Goal: Task Accomplishment & Management: Manage account settings

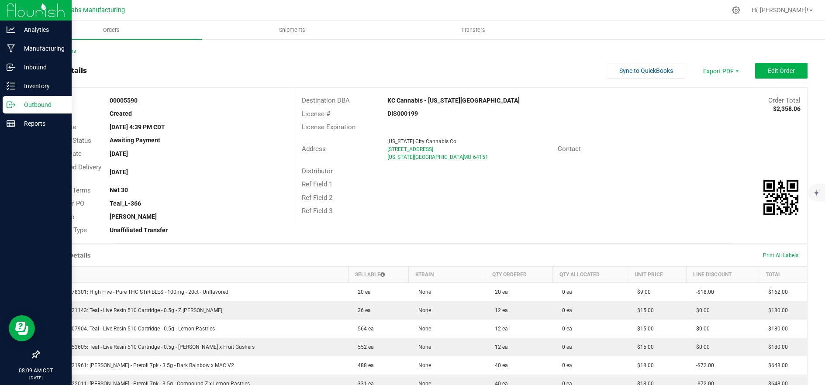
click at [10, 107] on icon at bounding box center [11, 104] width 9 height 9
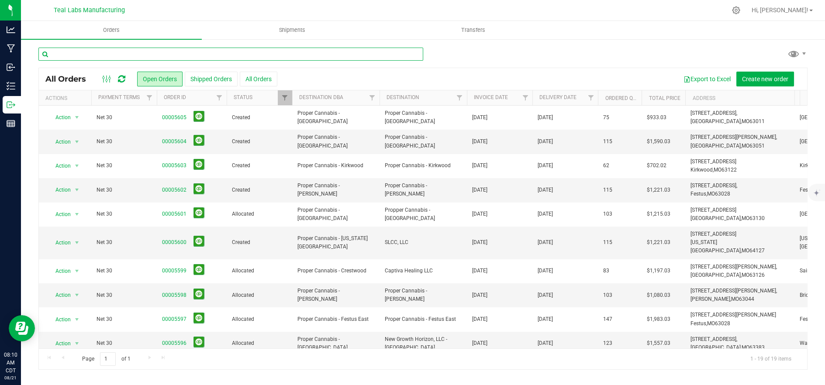
click at [145, 55] on input "text" at bounding box center [230, 54] width 385 height 13
type input "5590"
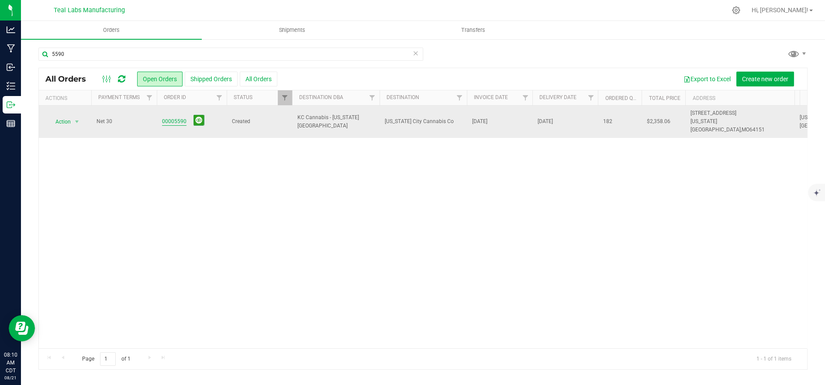
click at [169, 118] on link "00005590" at bounding box center [174, 121] width 24 height 8
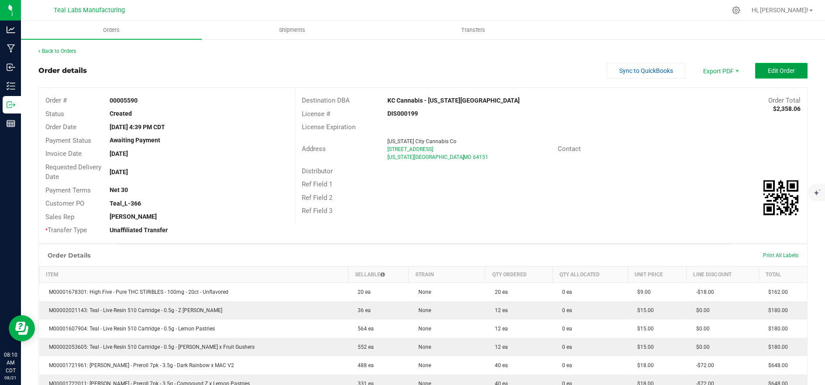
click at [783, 69] on span "Edit Order" at bounding box center [781, 70] width 27 height 7
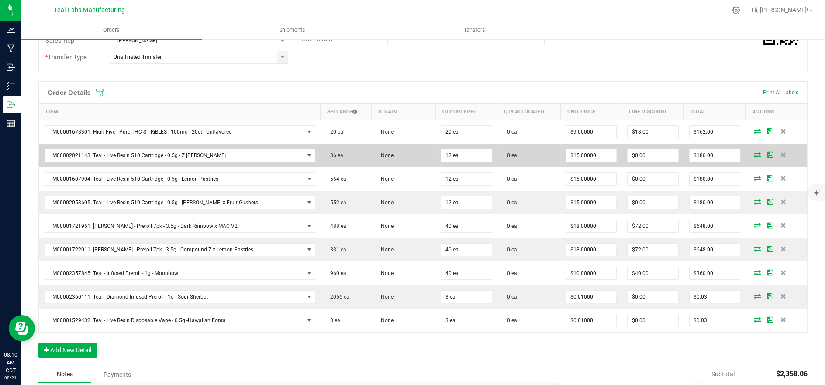
scroll to position [194, 0]
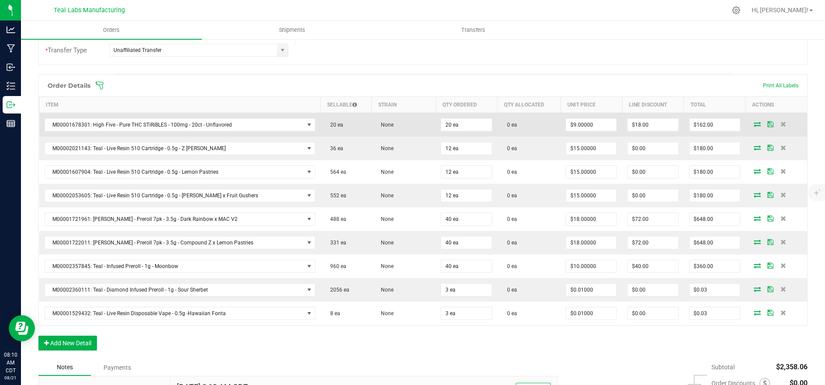
click at [754, 122] on icon at bounding box center [757, 123] width 7 height 5
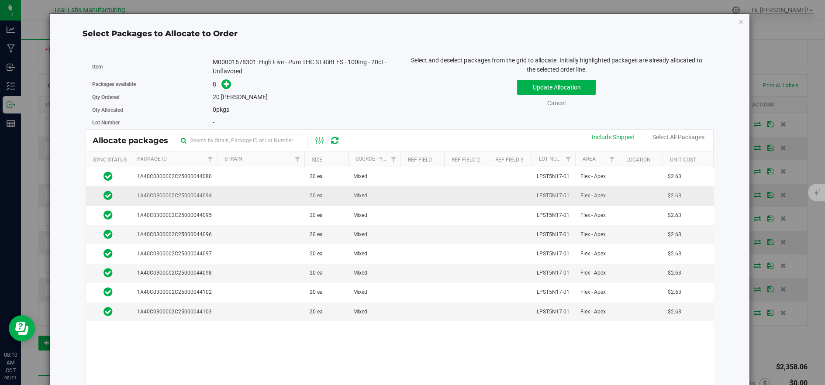
click at [283, 204] on td at bounding box center [260, 195] width 87 height 19
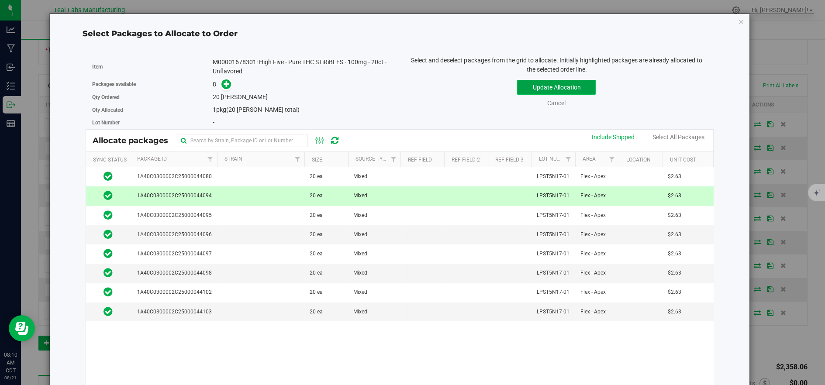
click at [534, 87] on button "Update Allocation" at bounding box center [556, 87] width 79 height 15
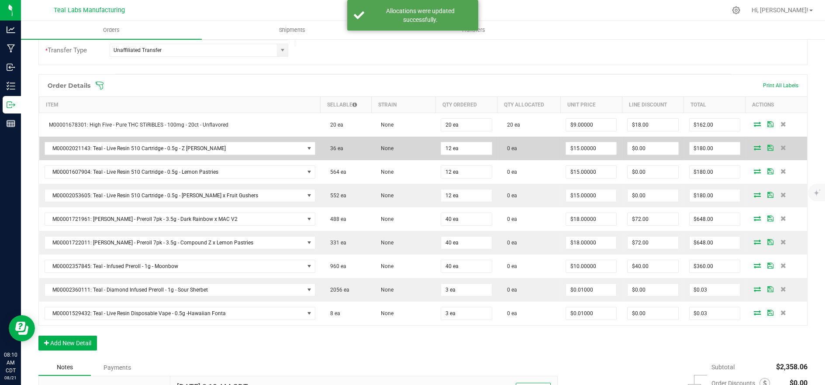
click at [751, 147] on span at bounding box center [757, 147] width 13 height 5
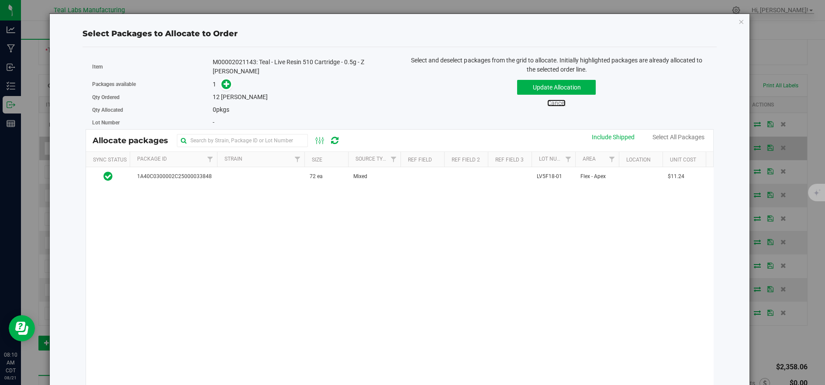
drag, startPoint x: 547, startPoint y: 100, endPoint x: 726, endPoint y: 154, distance: 187.0
click at [547, 100] on link "Cancel" at bounding box center [556, 103] width 18 height 7
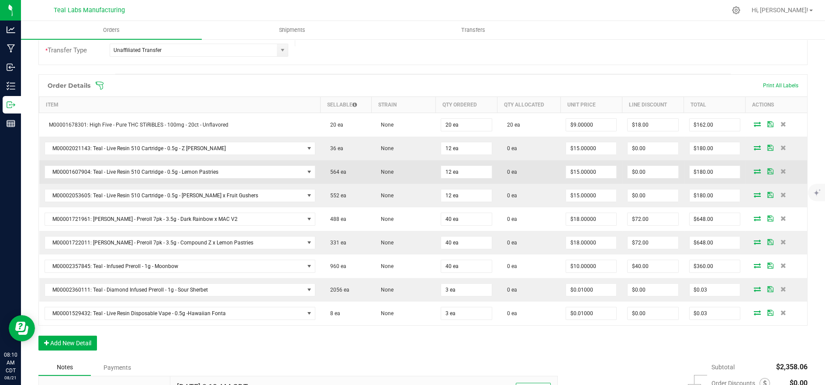
click at [754, 169] on icon at bounding box center [757, 171] width 7 height 5
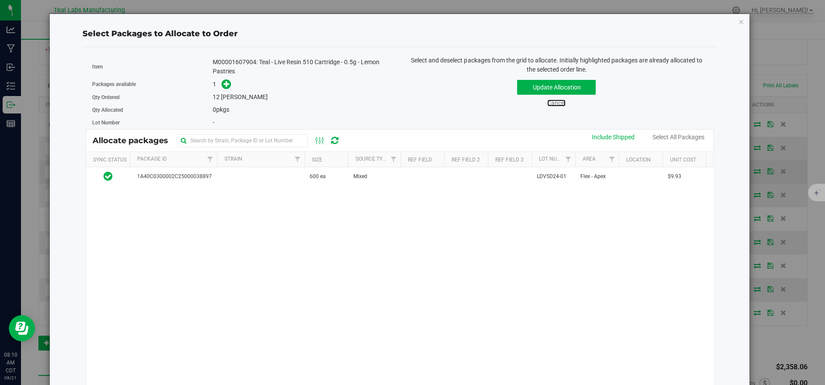
drag, startPoint x: 552, startPoint y: 104, endPoint x: 673, endPoint y: 167, distance: 137.3
click at [552, 104] on link "Cancel" at bounding box center [556, 103] width 18 height 7
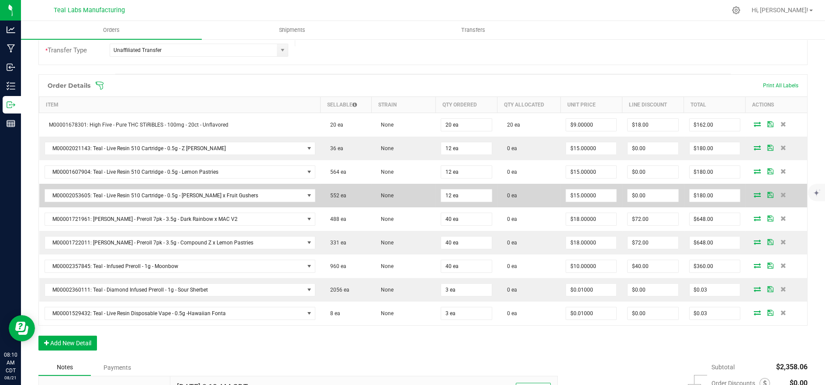
click at [754, 193] on icon at bounding box center [757, 194] width 7 height 5
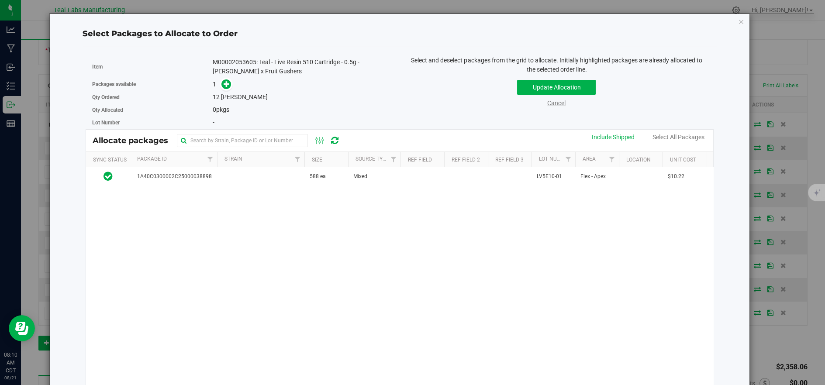
click at [547, 101] on link "Cancel" at bounding box center [556, 103] width 18 height 7
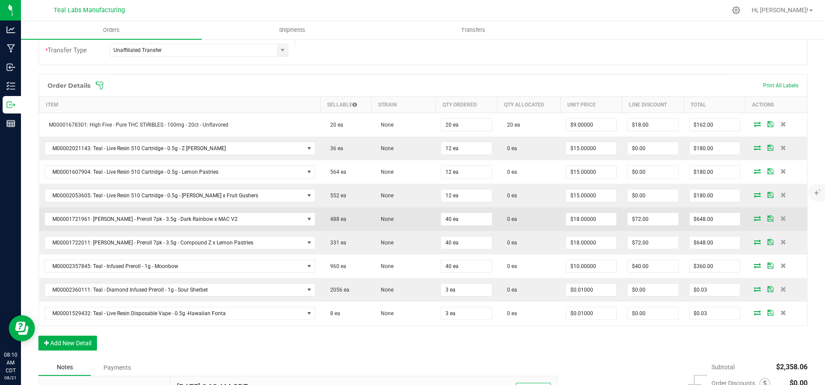
click at [754, 218] on icon at bounding box center [757, 218] width 7 height 5
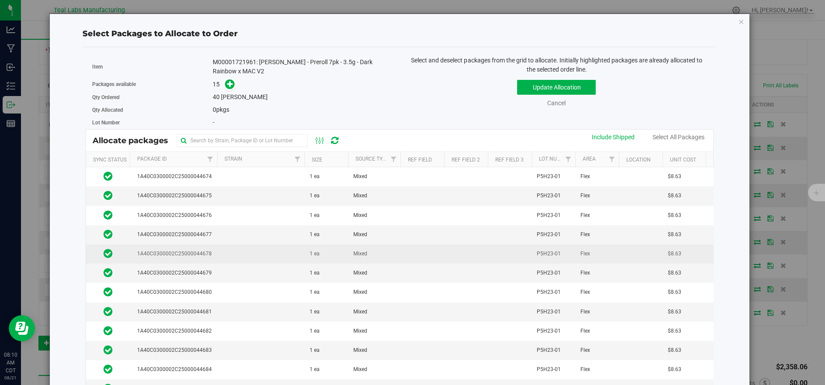
scroll to position [70, 0]
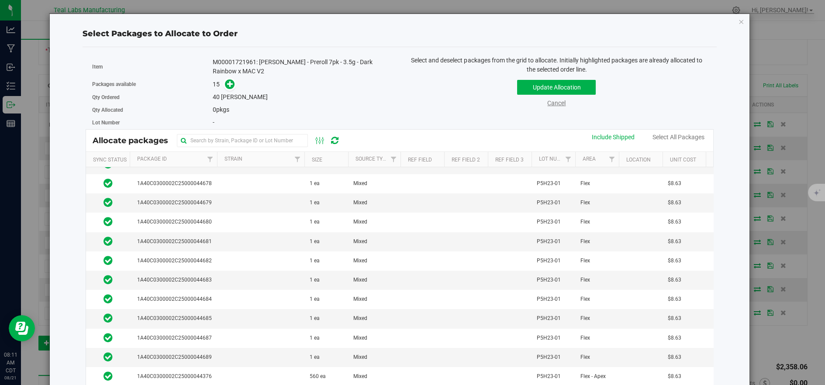
click at [552, 104] on link "Cancel" at bounding box center [556, 103] width 18 height 7
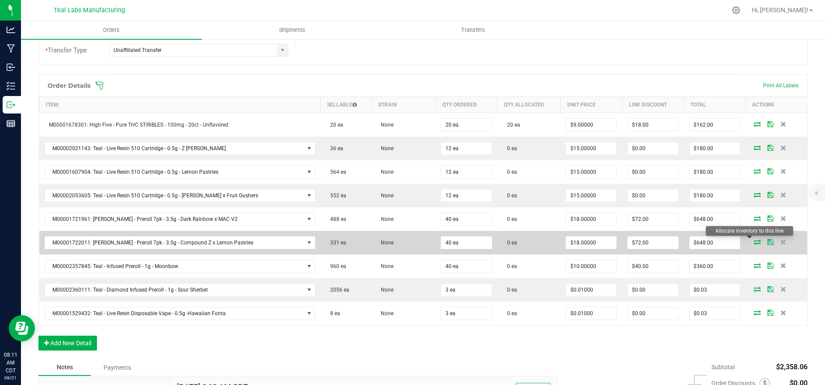
click at [754, 241] on icon at bounding box center [757, 241] width 7 height 5
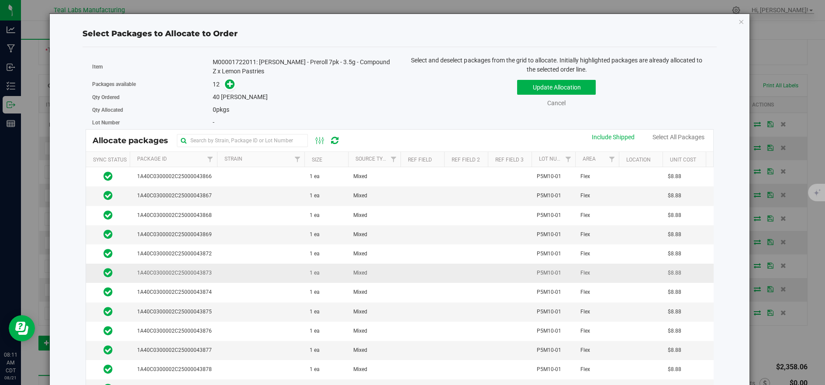
scroll to position [14, 0]
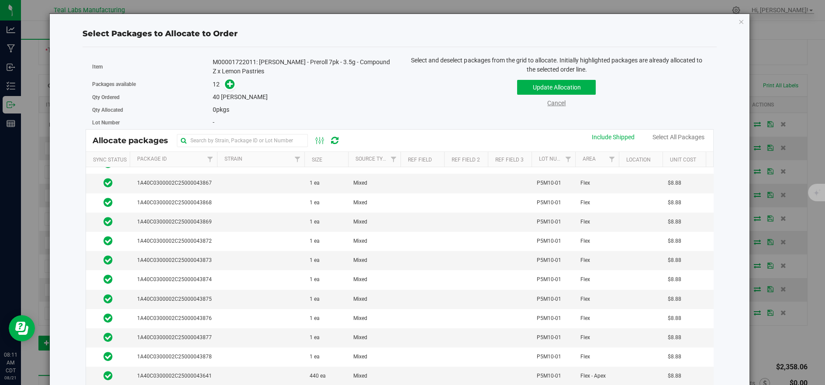
click at [548, 103] on link "Cancel" at bounding box center [556, 103] width 18 height 7
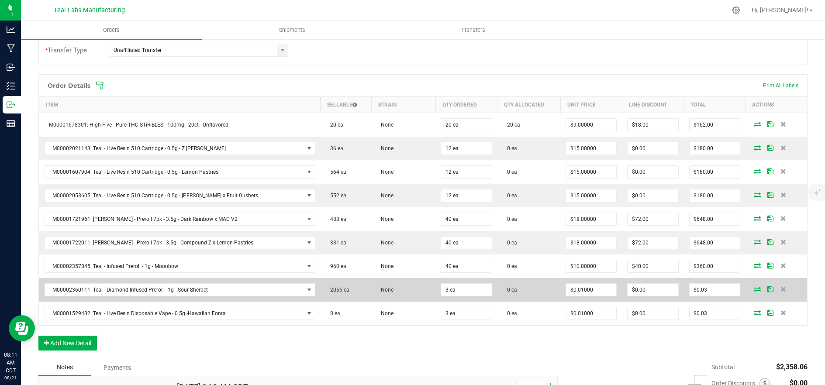
click at [754, 287] on icon at bounding box center [757, 289] width 7 height 5
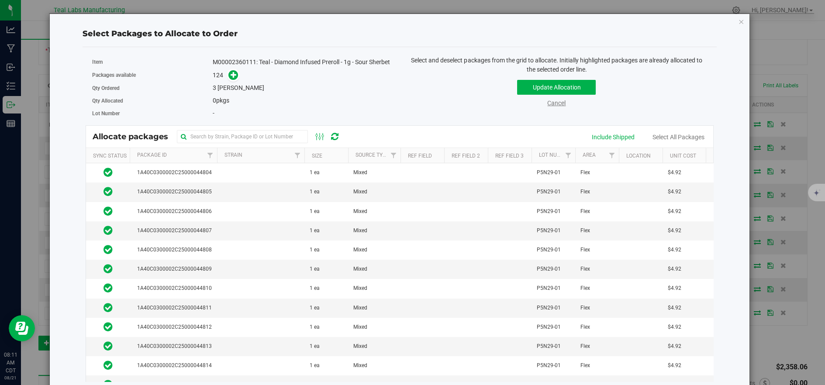
click at [547, 104] on link "Cancel" at bounding box center [556, 103] width 18 height 7
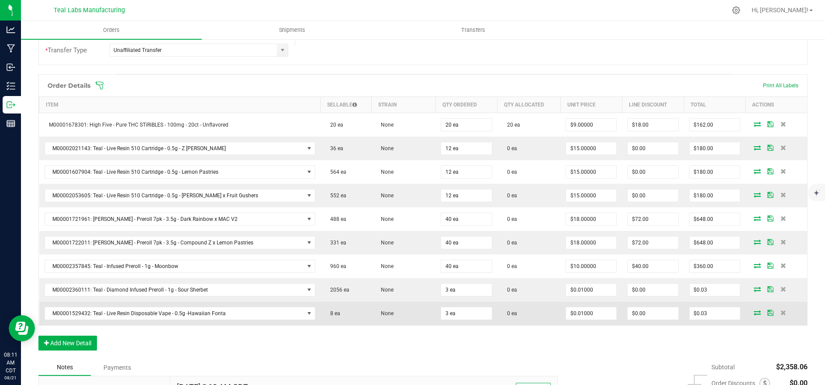
click at [754, 312] on icon at bounding box center [757, 312] width 7 height 5
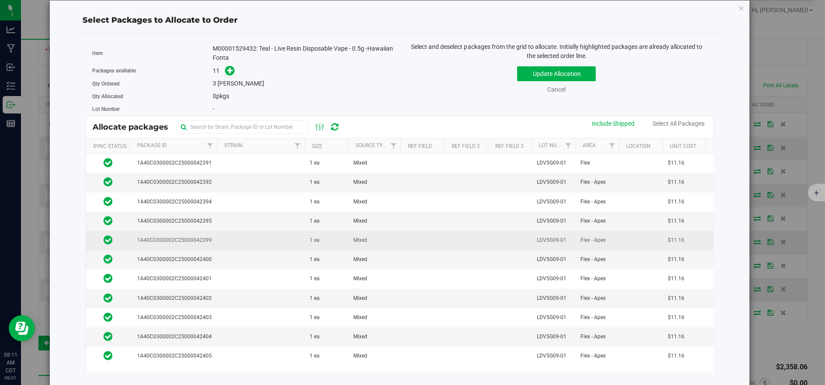
scroll to position [0, 0]
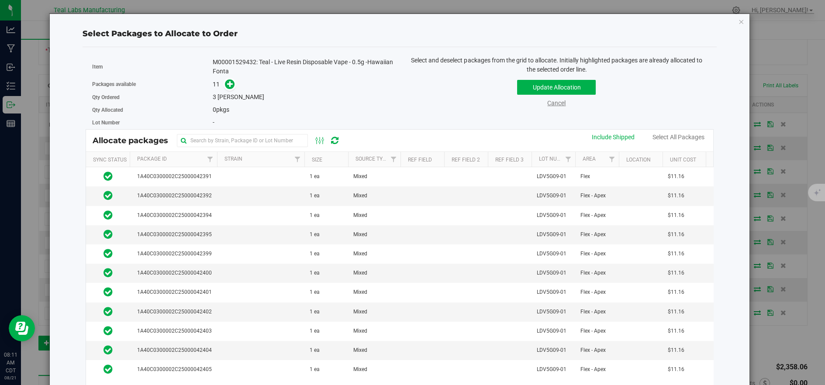
click at [550, 104] on link "Cancel" at bounding box center [556, 103] width 18 height 7
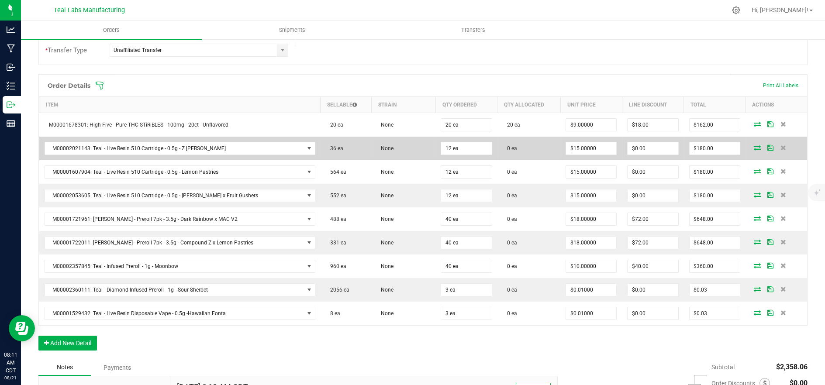
click at [751, 146] on span at bounding box center [757, 147] width 13 height 5
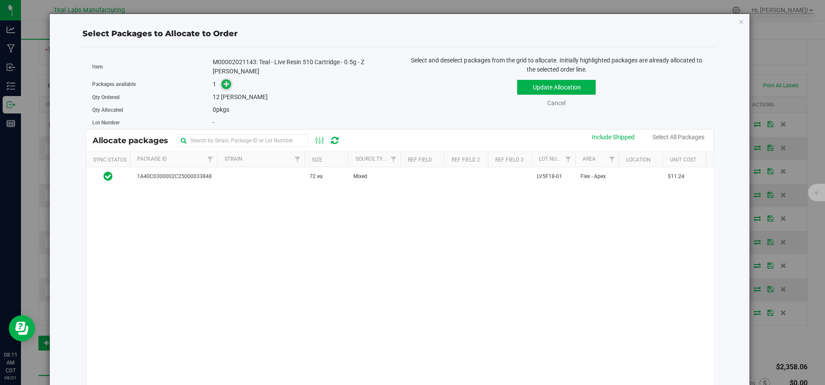
click at [225, 81] on icon at bounding box center [227, 84] width 6 height 6
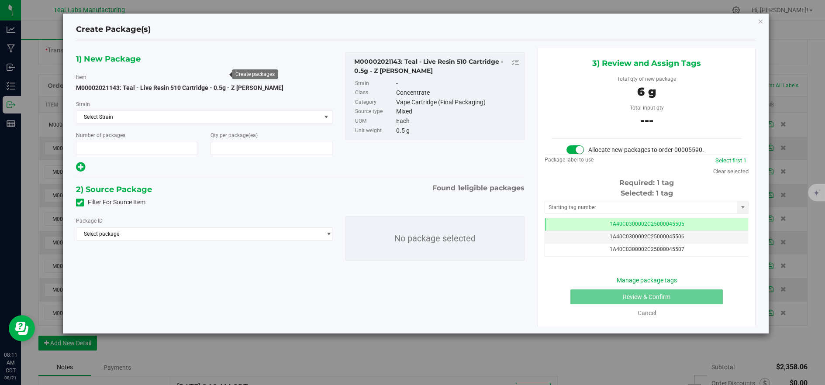
type input "1"
type input "12"
click at [291, 230] on span "Select package" at bounding box center [198, 234] width 245 height 12
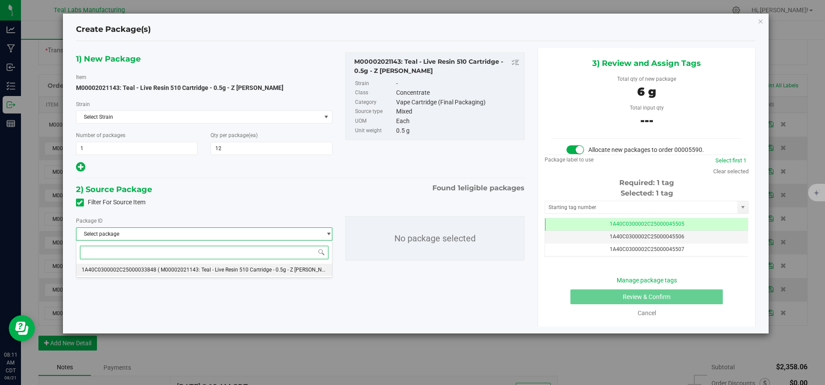
click at [240, 272] on span "( M00002021143: Teal - Live Resin 510 Cartridge - 0.5g - Z [PERSON_NAME] )" at bounding box center [248, 270] width 180 height 6
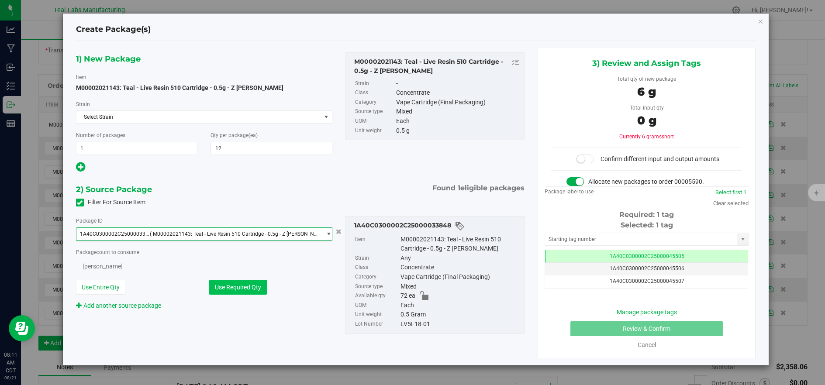
click at [232, 289] on button "Use Required Qty" at bounding box center [238, 287] width 58 height 15
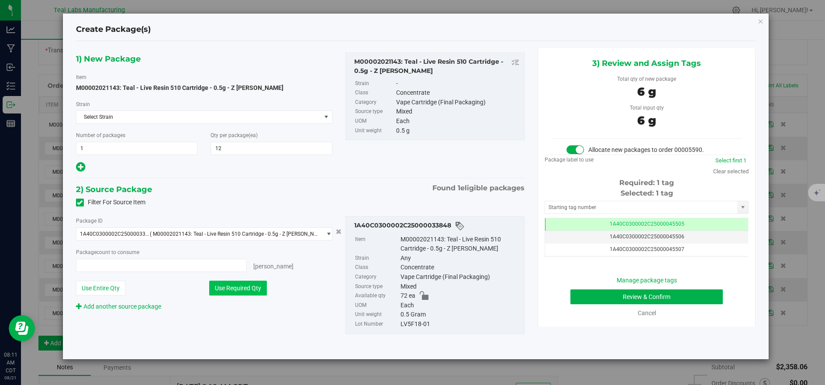
type input "12 ea"
click at [583, 297] on button "Review & Confirm" at bounding box center [646, 297] width 152 height 15
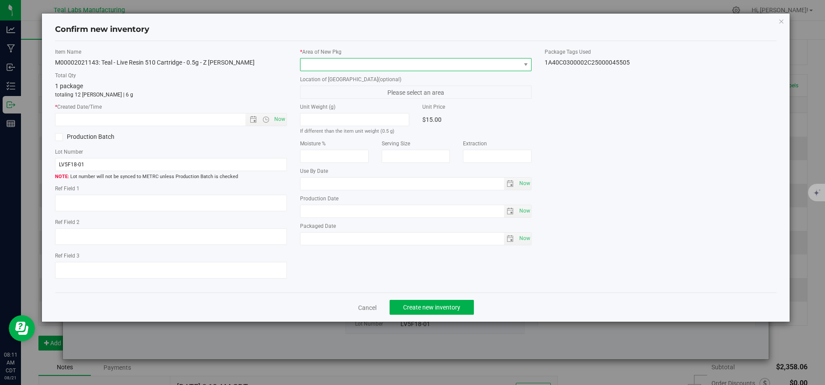
click at [329, 64] on span at bounding box center [410, 65] width 220 height 12
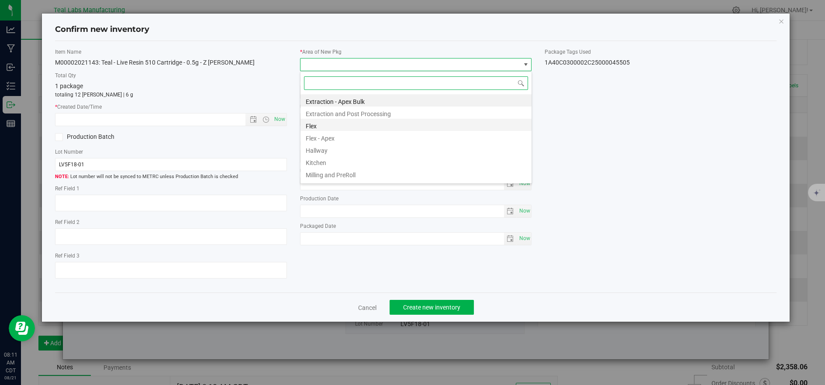
click at [329, 129] on li "Flex" at bounding box center [415, 125] width 231 height 12
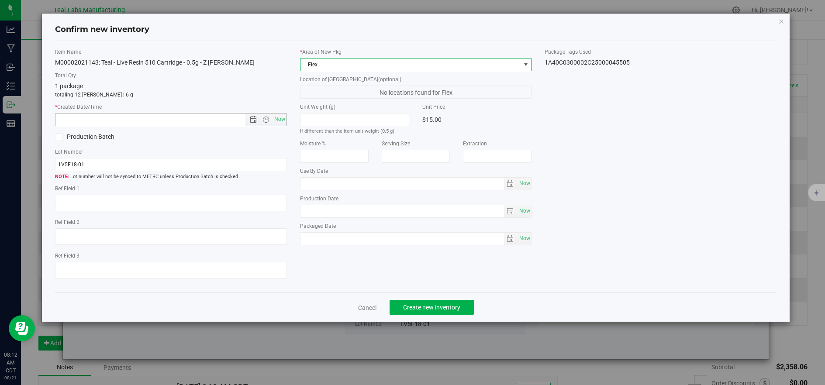
click at [284, 119] on span "Now" at bounding box center [279, 119] width 15 height 13
type input "[DATE] 8:12 AM"
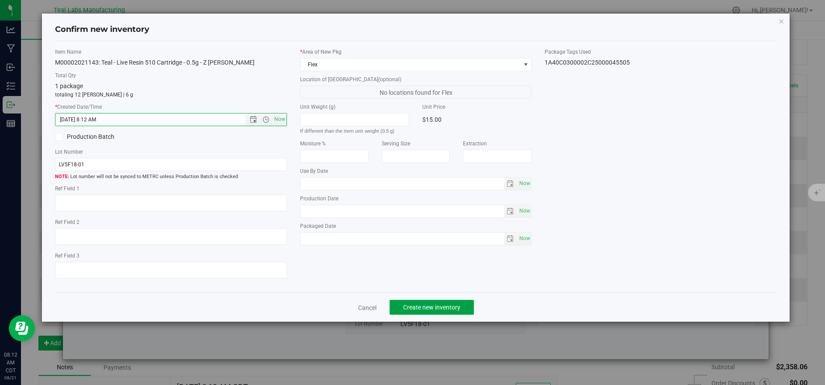
click at [452, 314] on button "Create new inventory" at bounding box center [432, 307] width 84 height 15
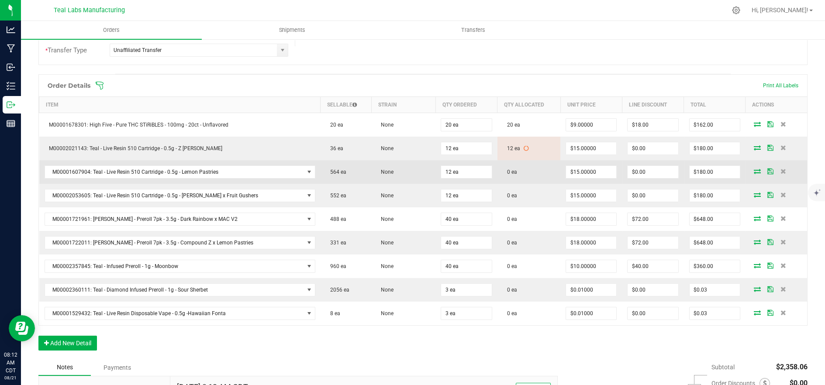
click at [754, 169] on icon at bounding box center [757, 171] width 7 height 5
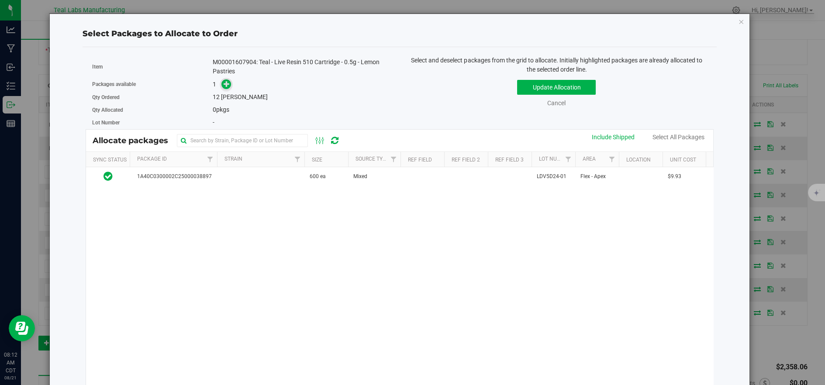
click at [227, 87] on icon at bounding box center [227, 84] width 6 height 6
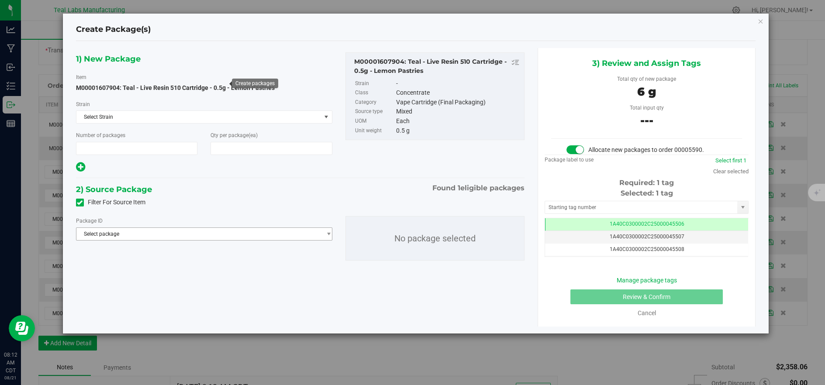
type input "1"
type input "12"
click at [245, 234] on span "Select package" at bounding box center [198, 234] width 245 height 12
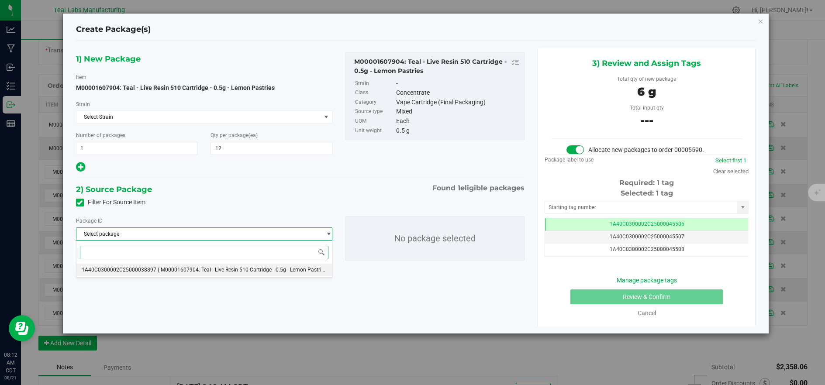
click at [245, 271] on span "( M00001607904: Teal - Live Resin 510 Cartridge - 0.5g - Lemon Pastries )" at bounding box center [244, 270] width 172 height 6
click at [242, 241] on div "Package ID Select package 1A40C0300002C25000038897" at bounding box center [203, 228] width 269 height 24
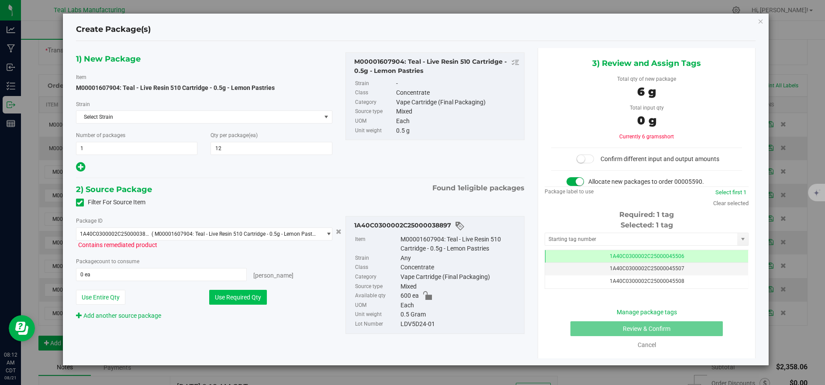
click at [260, 299] on button "Use Required Qty" at bounding box center [238, 297] width 58 height 15
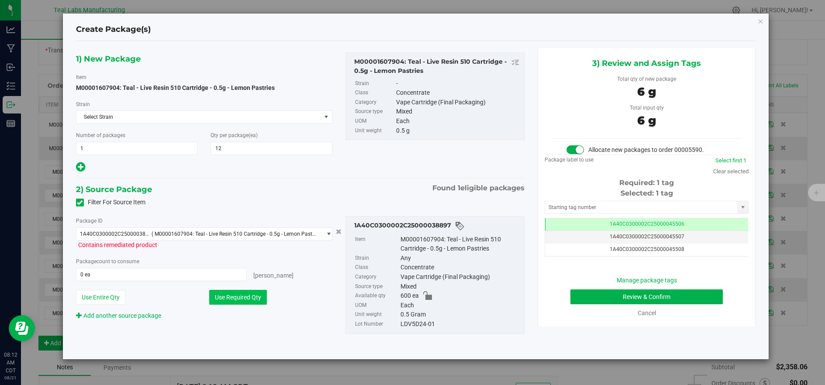
type input "12 ea"
click at [649, 296] on button "Review & Confirm" at bounding box center [646, 297] width 152 height 15
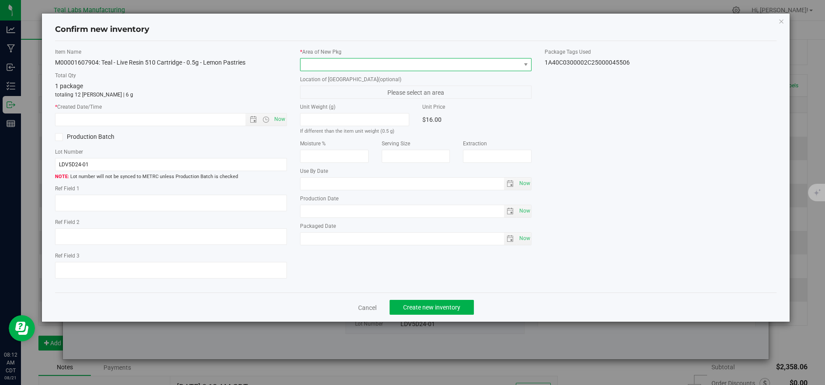
click at [324, 67] on span at bounding box center [410, 65] width 220 height 12
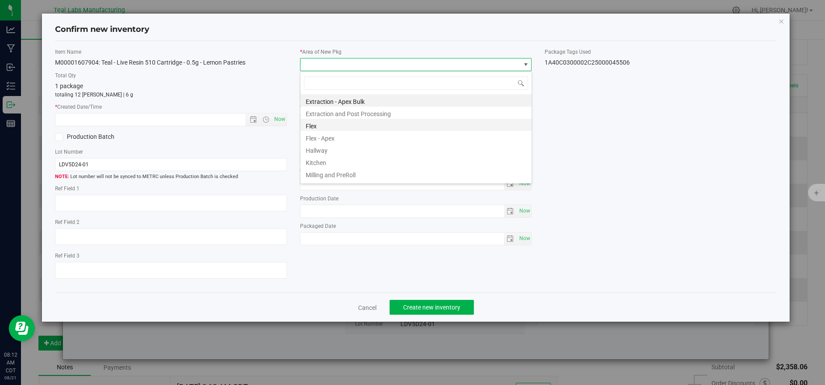
click at [337, 125] on li "Flex" at bounding box center [415, 125] width 231 height 12
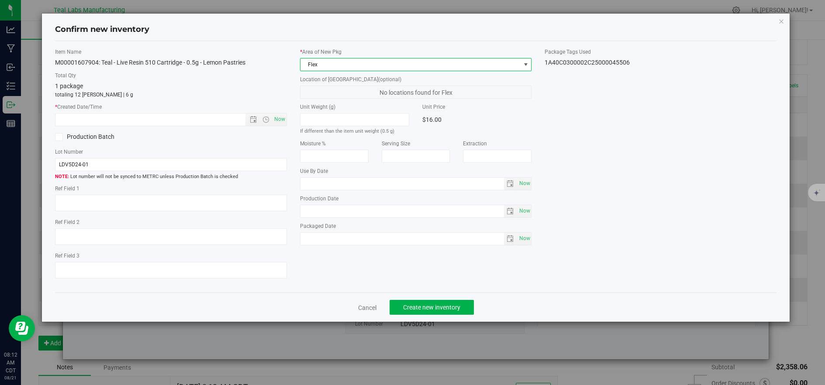
click at [283, 119] on span "Now" at bounding box center [279, 119] width 15 height 13
type input "[DATE] 8:12 AM"
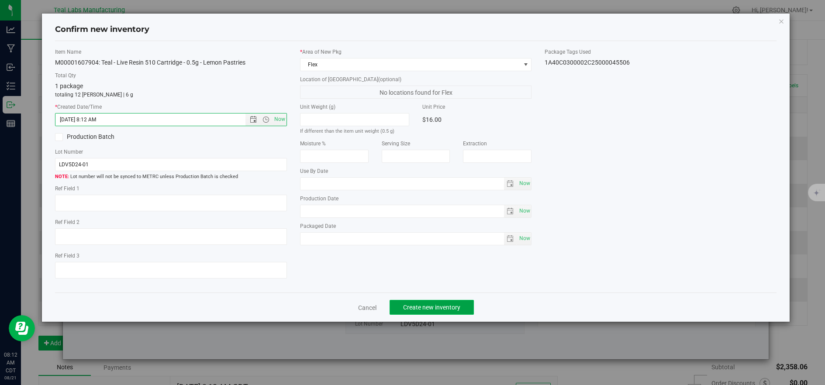
click at [452, 307] on span "Create new inventory" at bounding box center [431, 307] width 57 height 7
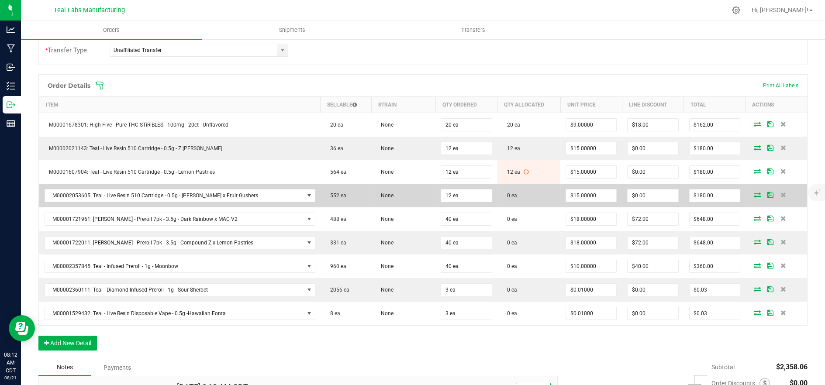
click at [754, 193] on icon at bounding box center [757, 194] width 7 height 5
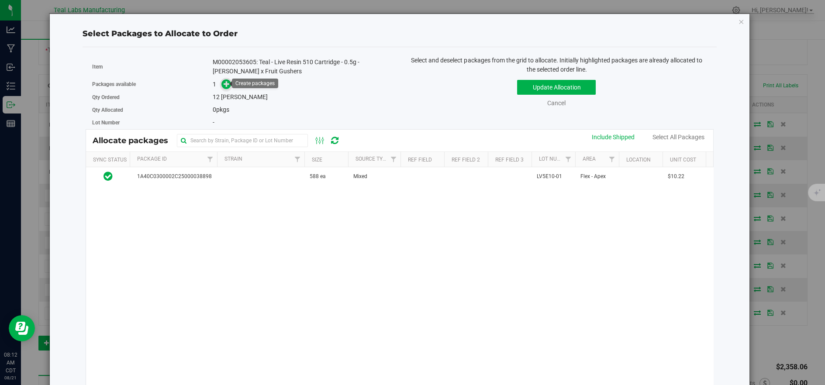
click at [224, 83] on icon at bounding box center [227, 84] width 6 height 6
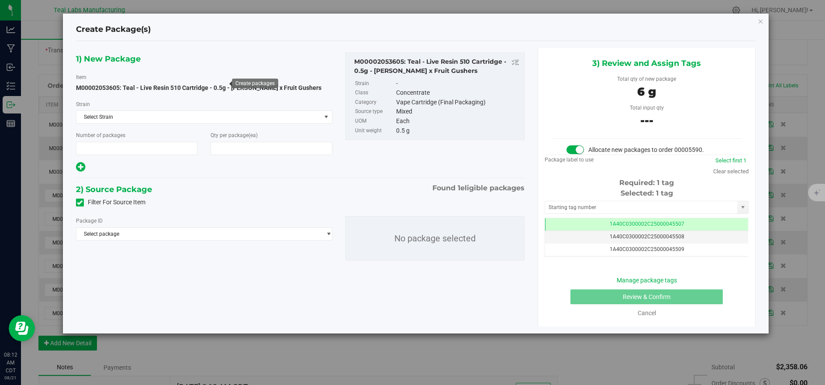
type input "1"
type input "12"
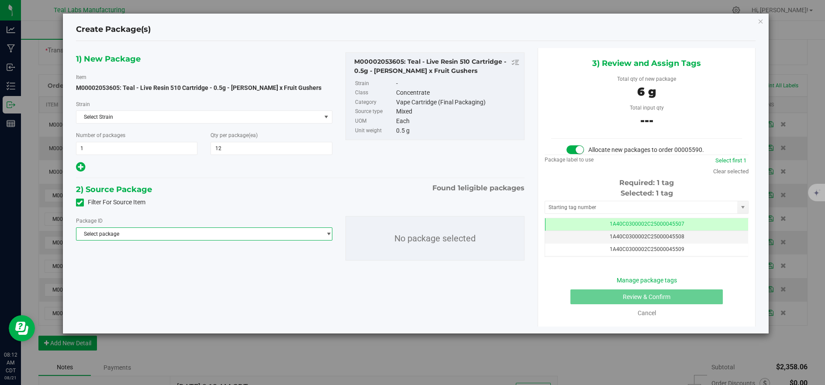
click at [265, 235] on span "Select package" at bounding box center [198, 234] width 245 height 12
click at [268, 268] on span "( M00002053605: Teal - Live Resin 510 Cartridge - 0.5g - [PERSON_NAME] x Fruit …" at bounding box center [264, 270] width 212 height 6
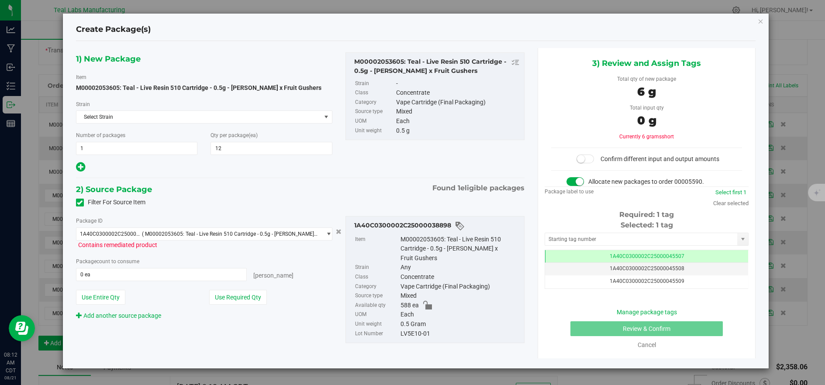
click at [261, 293] on button "Use Required Qty" at bounding box center [238, 297] width 58 height 15
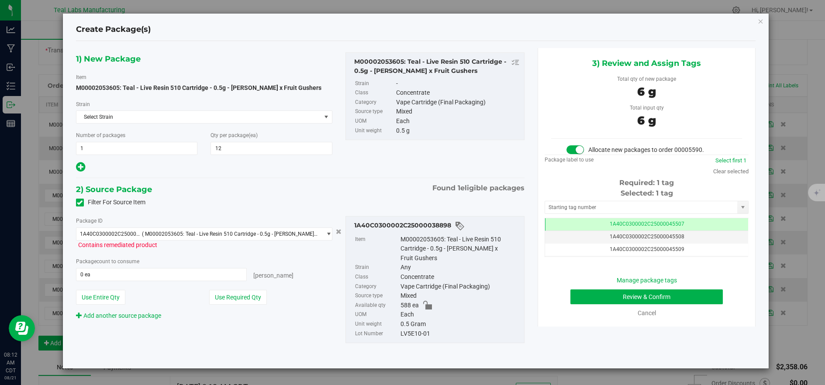
type input "12 ea"
click at [589, 298] on button "Review & Confirm" at bounding box center [646, 297] width 152 height 15
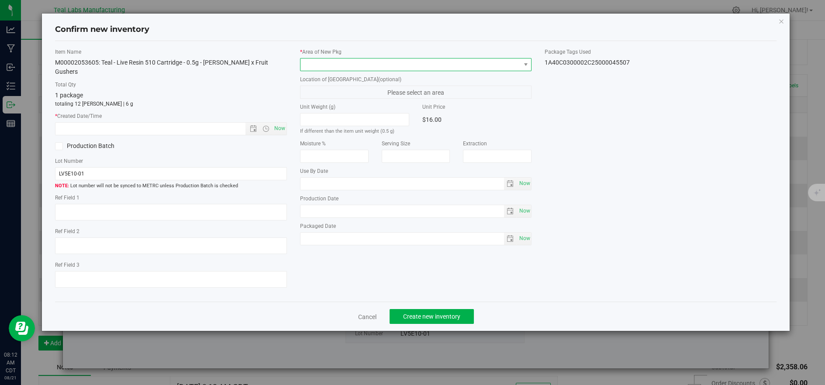
click at [338, 62] on span at bounding box center [410, 65] width 220 height 12
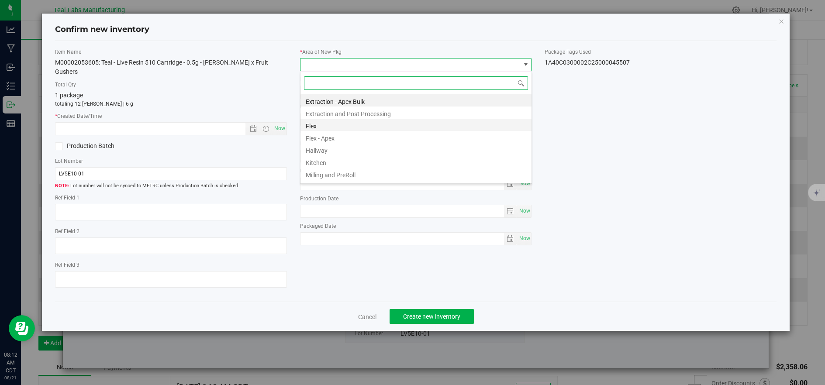
click at [311, 123] on li "Flex" at bounding box center [415, 125] width 231 height 12
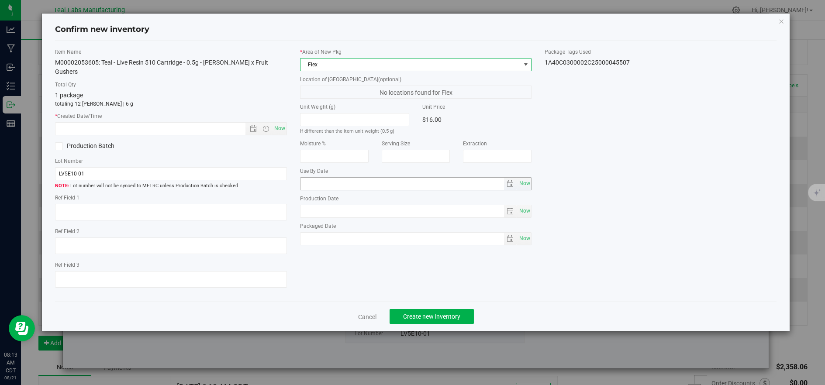
click at [280, 122] on span "Now" at bounding box center [279, 128] width 15 height 13
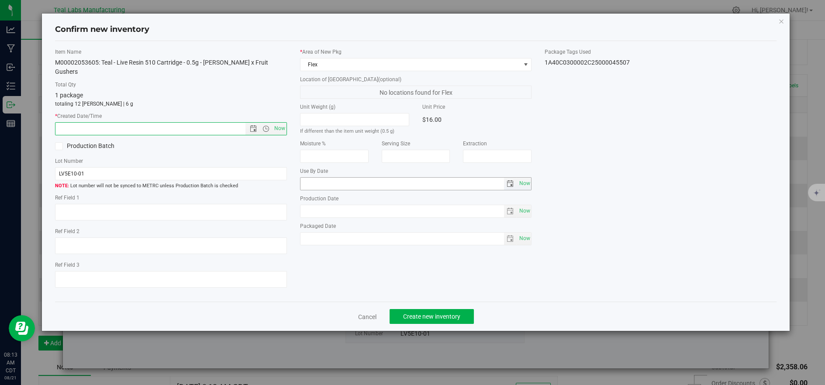
type input "[DATE] 8:13 AM"
click at [428, 314] on button "Create new inventory" at bounding box center [432, 316] width 84 height 15
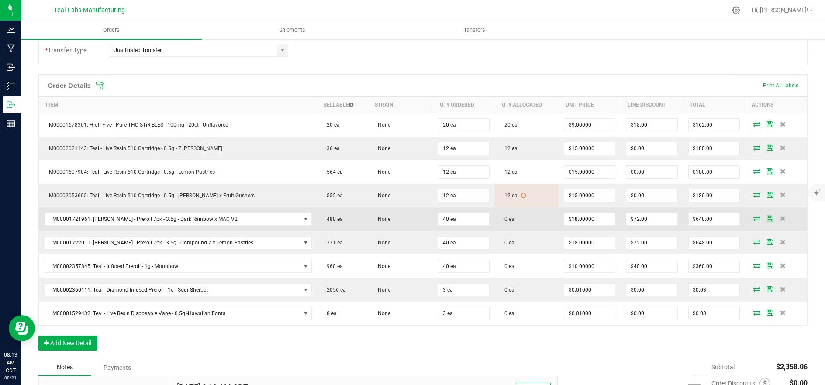
click at [753, 218] on icon at bounding box center [756, 218] width 7 height 5
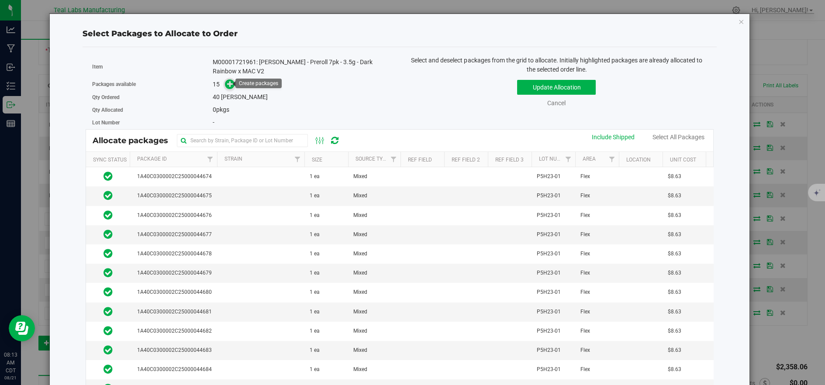
click at [228, 88] on span at bounding box center [230, 84] width 10 height 10
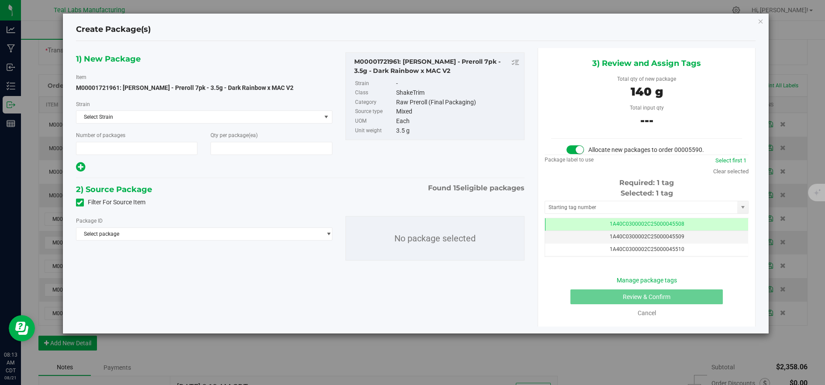
type input "1"
type input "40"
click at [277, 233] on span "Select package" at bounding box center [198, 234] width 245 height 12
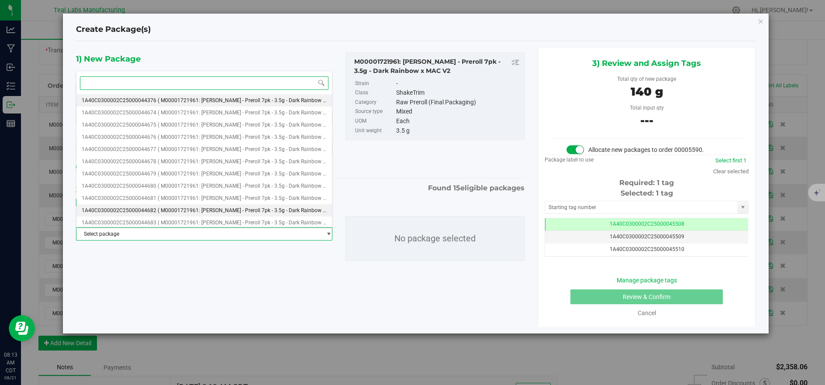
click at [208, 97] on span "( M00001721961: [PERSON_NAME] - Preroll 7pk - 3.5g - Dark Rainbow x MAC V2 )" at bounding box center [253, 100] width 191 height 6
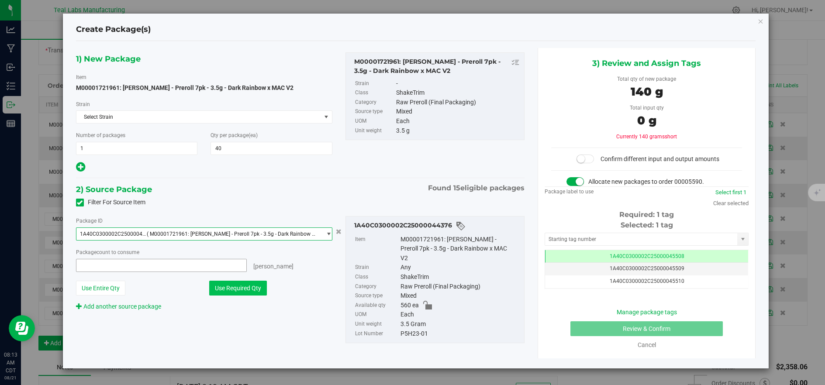
click at [239, 286] on button "Use Required Qty" at bounding box center [238, 288] width 58 height 15
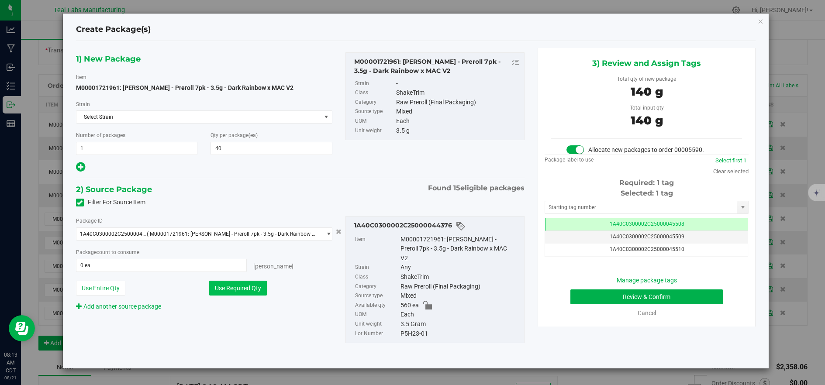
type input "40 ea"
click at [599, 295] on button "Review & Confirm" at bounding box center [646, 297] width 152 height 15
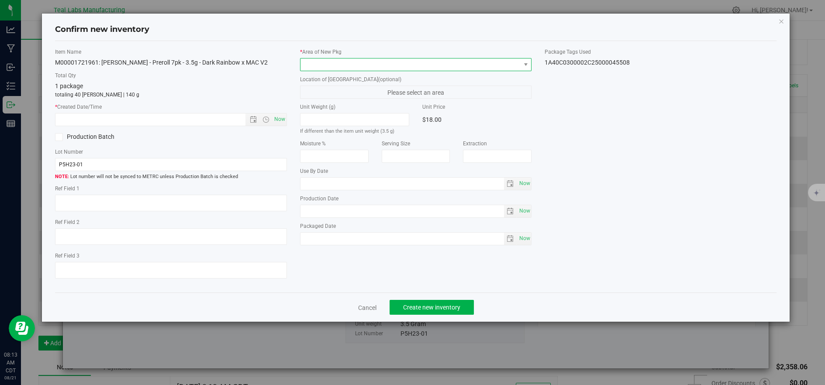
click at [312, 67] on span at bounding box center [410, 65] width 220 height 12
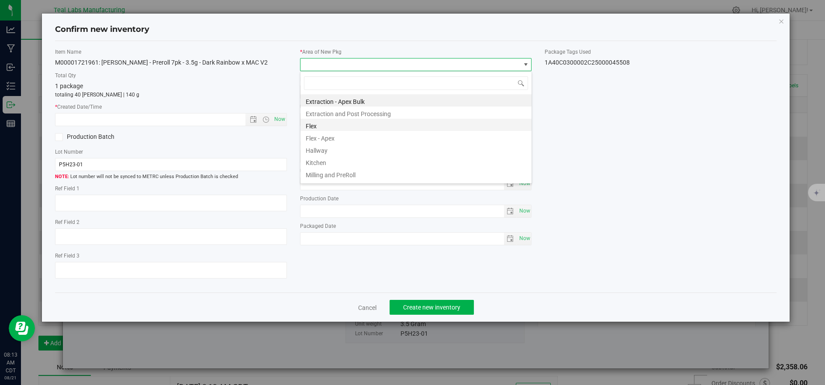
click at [313, 126] on li "Flex" at bounding box center [415, 125] width 231 height 12
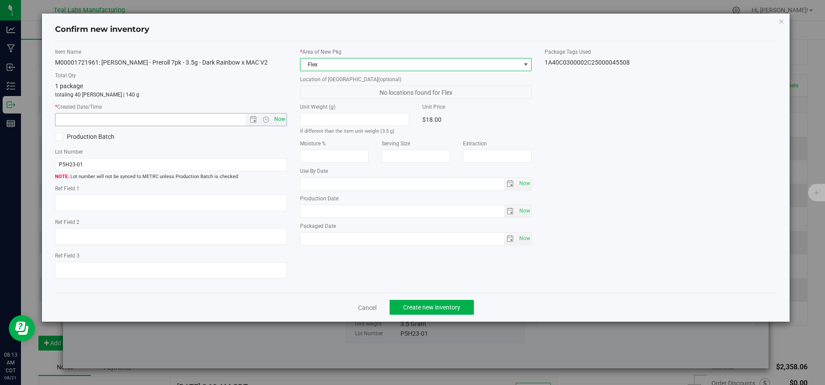
click at [282, 115] on span "Now" at bounding box center [279, 119] width 15 height 13
type input "[DATE] 8:13 AM"
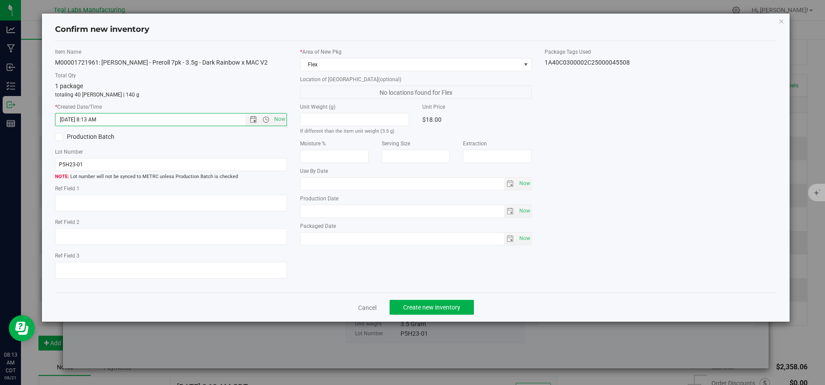
click at [422, 318] on div "Cancel Create new inventory" at bounding box center [416, 307] width 722 height 29
click at [423, 311] on span "Create new inventory" at bounding box center [431, 307] width 57 height 7
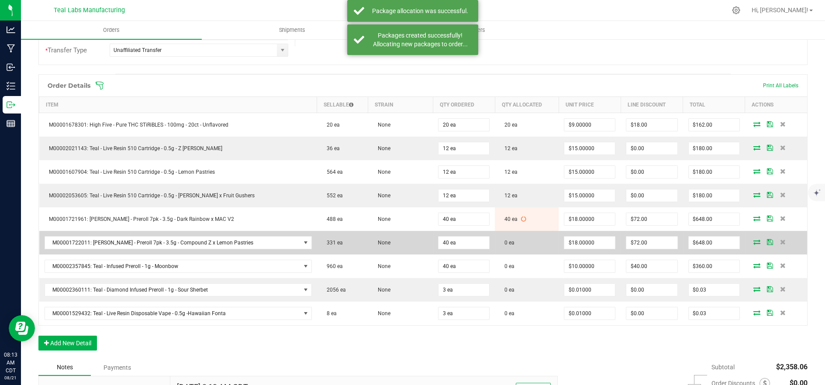
click at [753, 239] on icon at bounding box center [756, 241] width 7 height 5
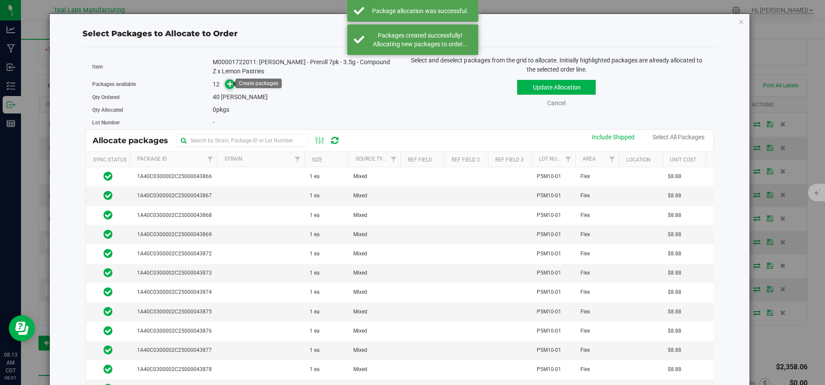
click at [231, 85] on icon at bounding box center [230, 84] width 6 height 6
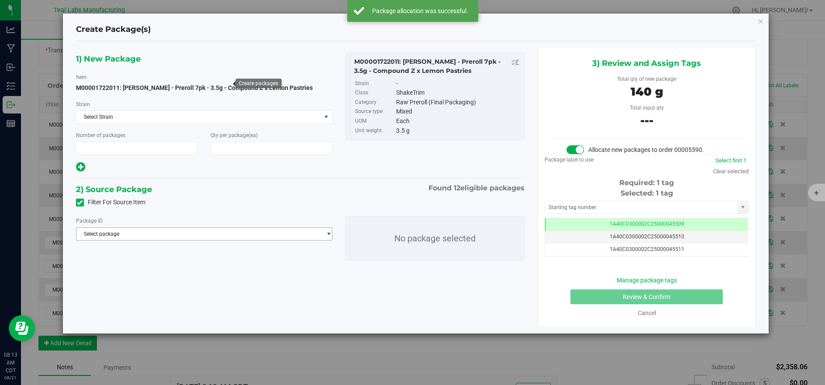
type input "1"
drag, startPoint x: 269, startPoint y: 224, endPoint x: 272, endPoint y: 241, distance: 17.7
click at [273, 237] on span "Select package" at bounding box center [198, 234] width 245 height 12
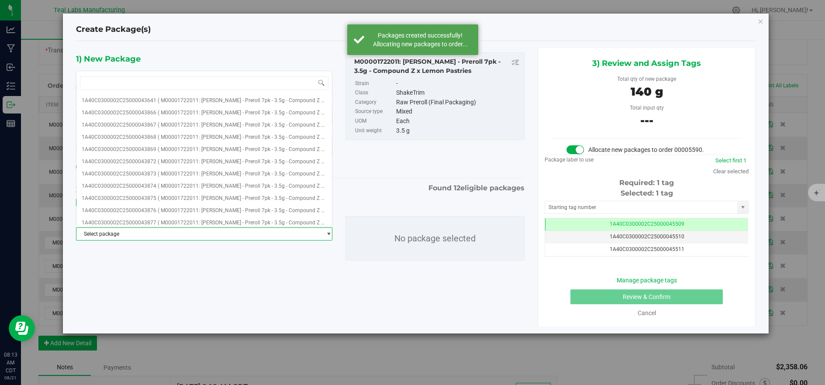
type input "40"
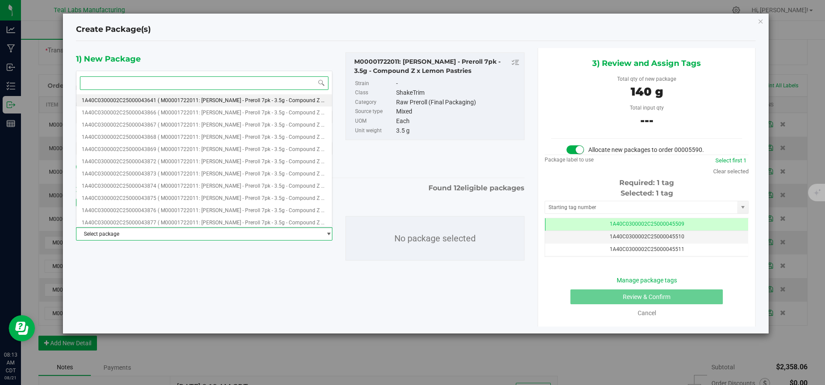
click at [245, 101] on span "( M00001722011: [PERSON_NAME] - Preroll 7pk - 3.5g - Compound Z x Lemon Pastrie…" at bounding box center [261, 100] width 207 height 6
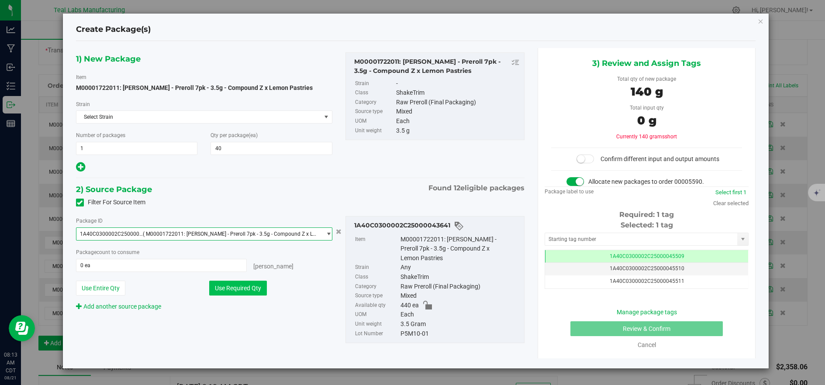
click at [243, 287] on button "Use Required Qty" at bounding box center [238, 288] width 58 height 15
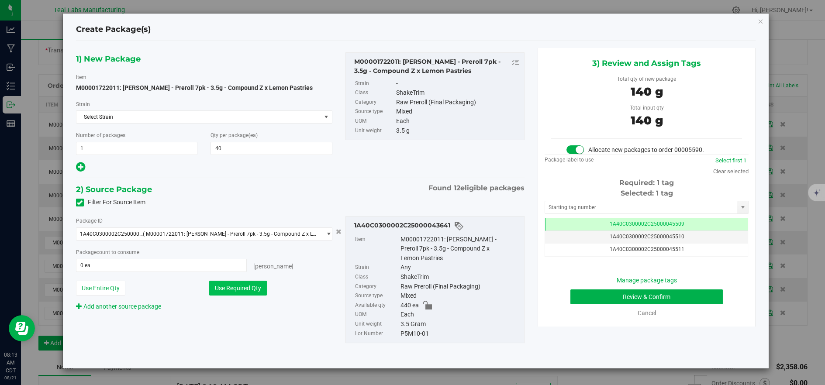
type input "40 ea"
click at [654, 298] on button "Review & Confirm" at bounding box center [646, 297] width 152 height 15
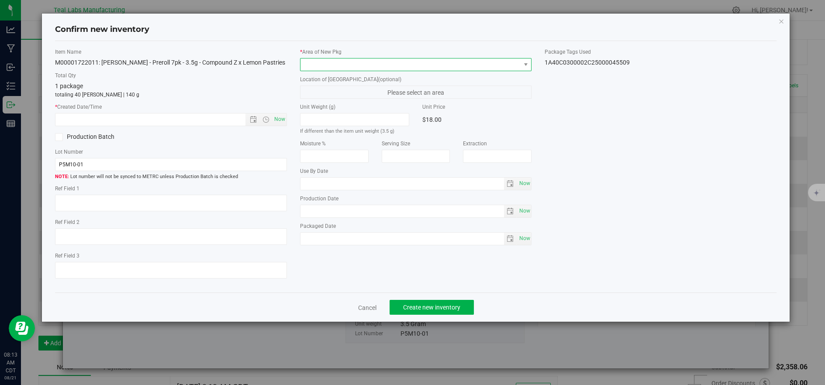
click at [329, 61] on span at bounding box center [410, 65] width 220 height 12
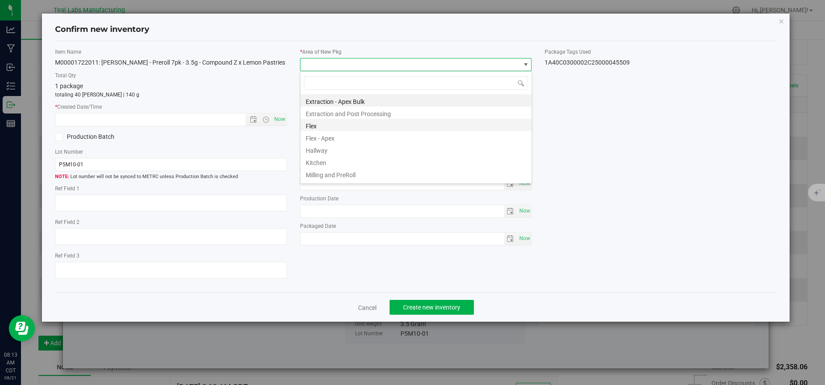
click at [315, 126] on li "Flex" at bounding box center [415, 125] width 231 height 12
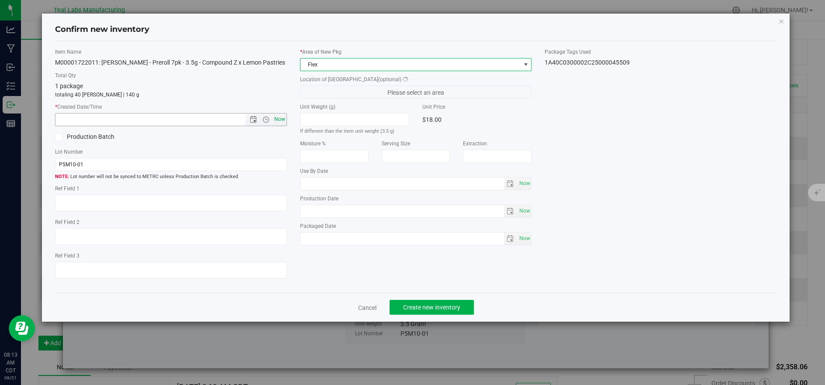
click at [283, 121] on span "Now" at bounding box center [279, 119] width 15 height 13
type input "[DATE] 8:13 AM"
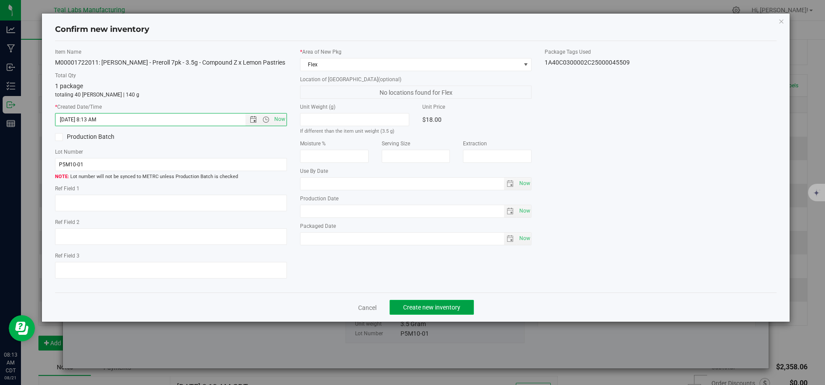
click at [412, 311] on span "Create new inventory" at bounding box center [431, 307] width 57 height 7
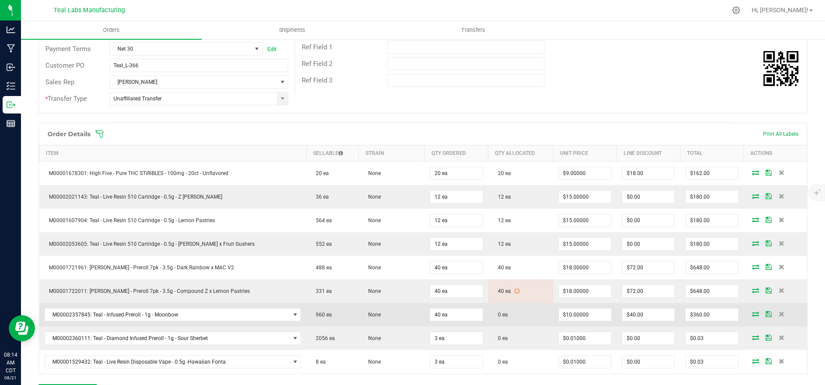
click at [752, 311] on icon at bounding box center [755, 313] width 7 height 5
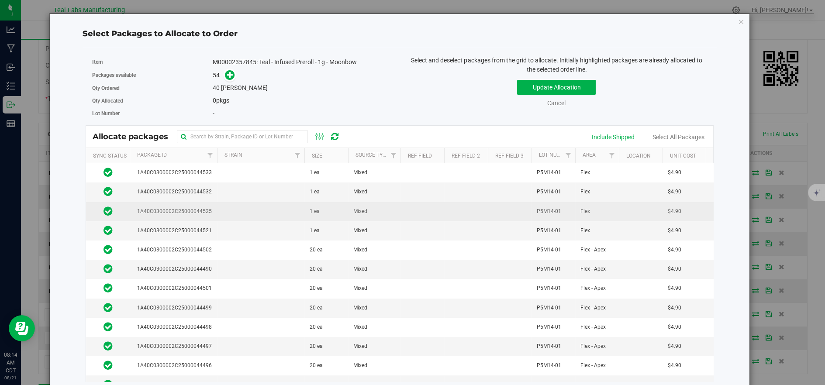
drag, startPoint x: 190, startPoint y: 211, endPoint x: 198, endPoint y: 210, distance: 8.3
click at [190, 211] on span "1A40C0300002C25000044525" at bounding box center [173, 211] width 78 height 8
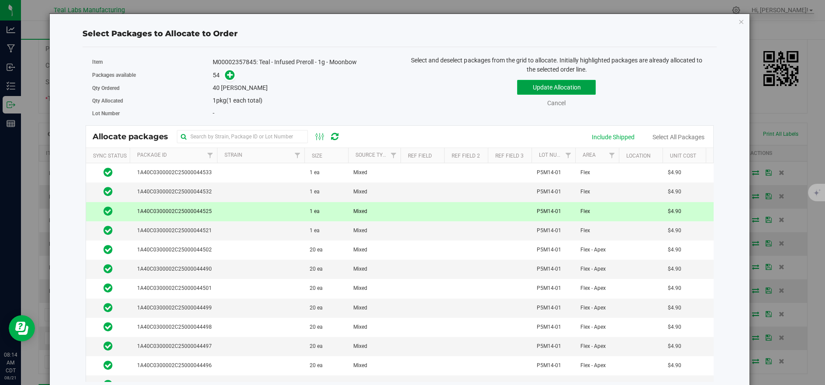
click at [533, 87] on button "Update Allocation" at bounding box center [556, 87] width 79 height 15
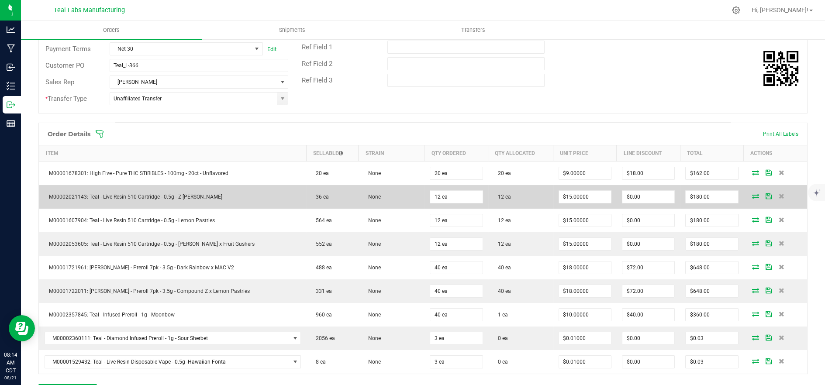
scroll to position [194, 0]
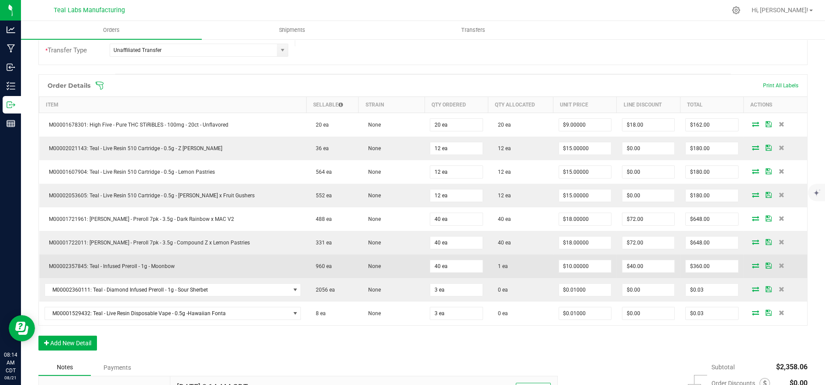
click at [752, 267] on icon at bounding box center [755, 265] width 7 height 5
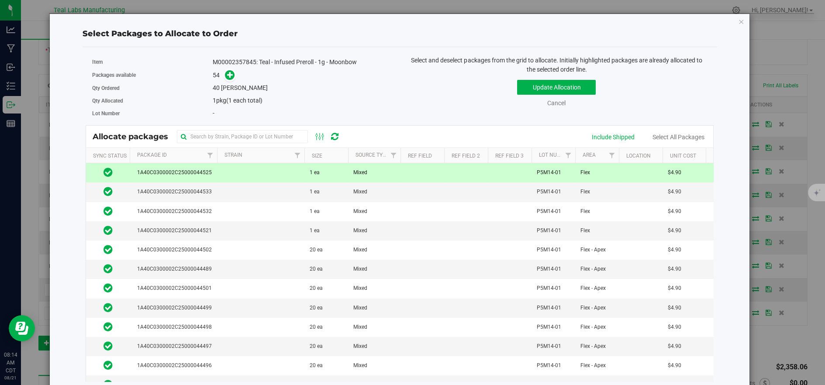
click at [276, 172] on td at bounding box center [260, 172] width 87 height 19
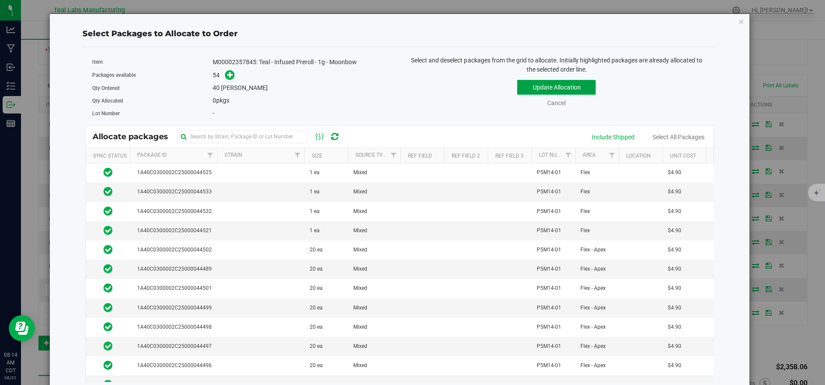
click at [525, 91] on button "Update Allocation" at bounding box center [556, 87] width 79 height 15
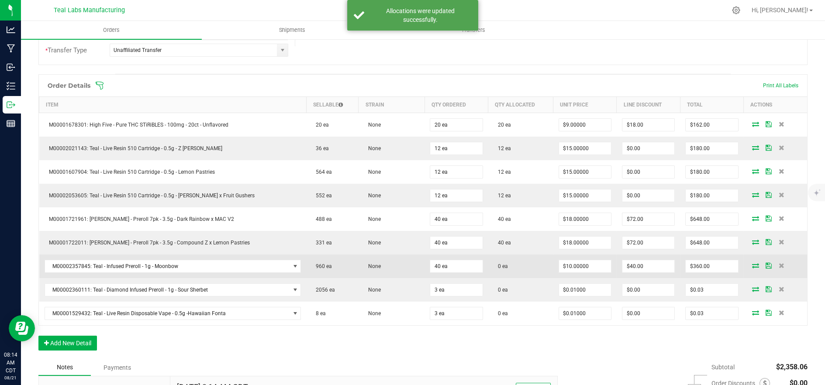
click at [752, 263] on icon at bounding box center [755, 265] width 7 height 5
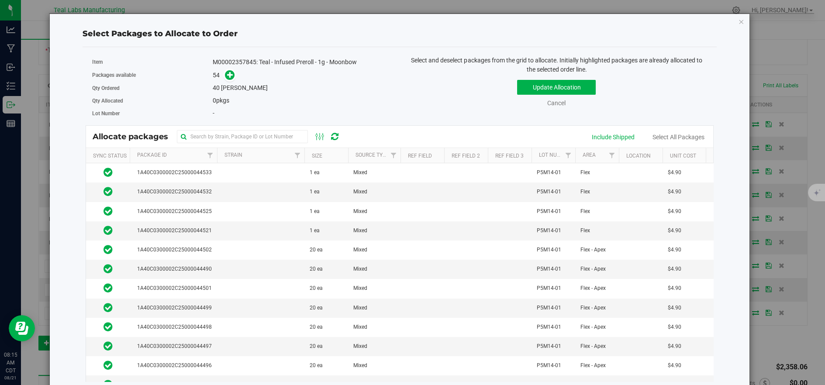
click at [181, 157] on th "Package Id" at bounding box center [173, 155] width 87 height 15
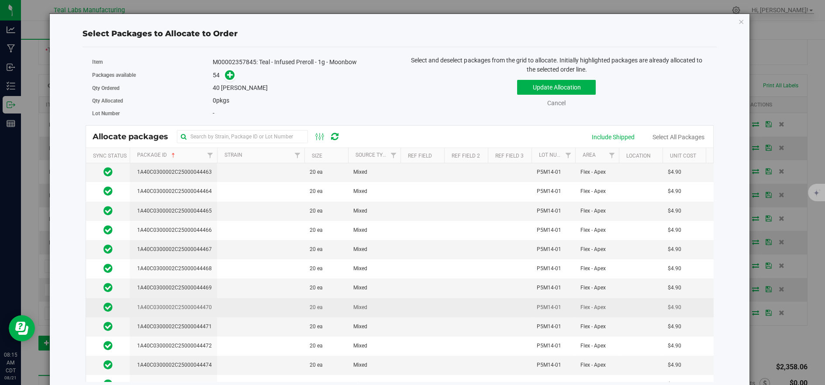
scroll to position [145, 0]
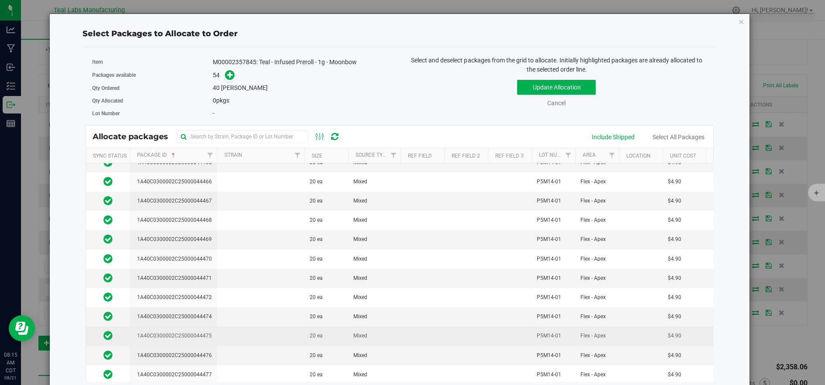
click at [245, 330] on td at bounding box center [260, 336] width 87 height 19
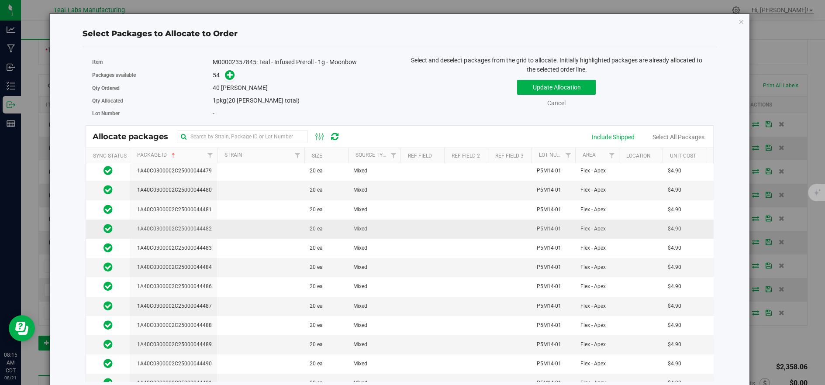
scroll to position [437, 0]
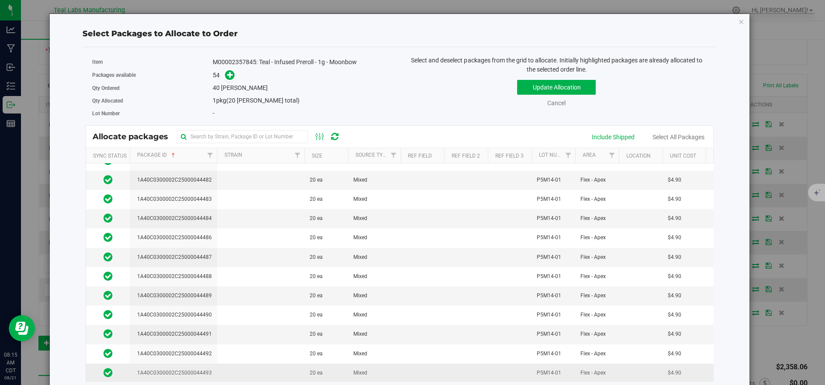
click at [242, 364] on td at bounding box center [260, 373] width 87 height 19
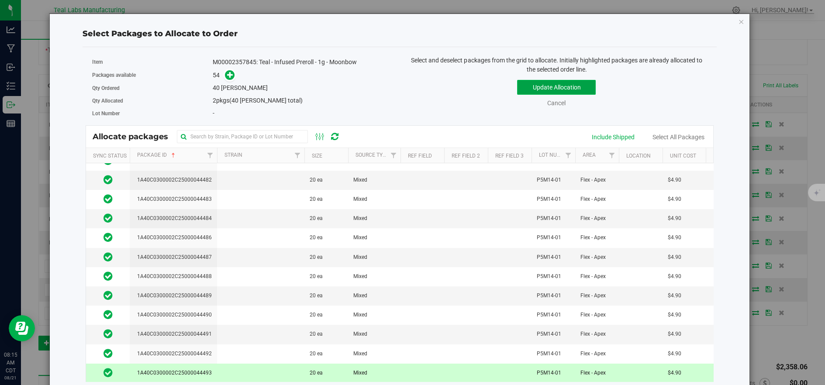
click at [557, 90] on button "Update Allocation" at bounding box center [556, 87] width 79 height 15
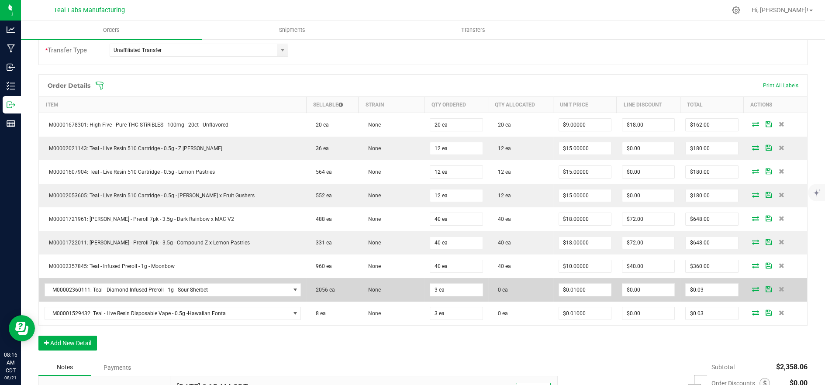
click at [752, 289] on icon at bounding box center [755, 289] width 7 height 5
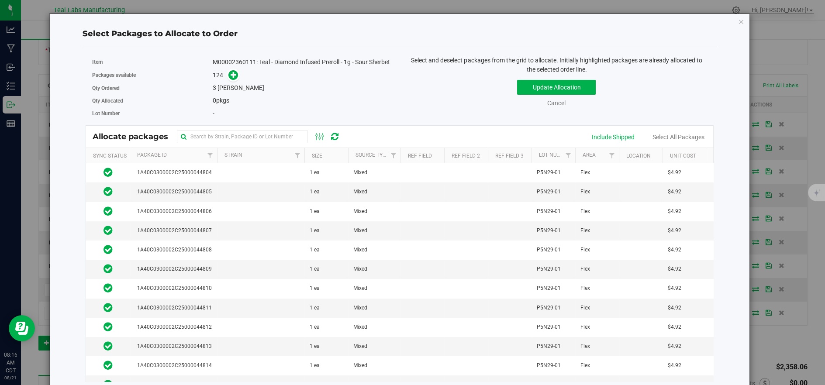
click at [189, 160] on th "Package Id" at bounding box center [173, 155] width 87 height 15
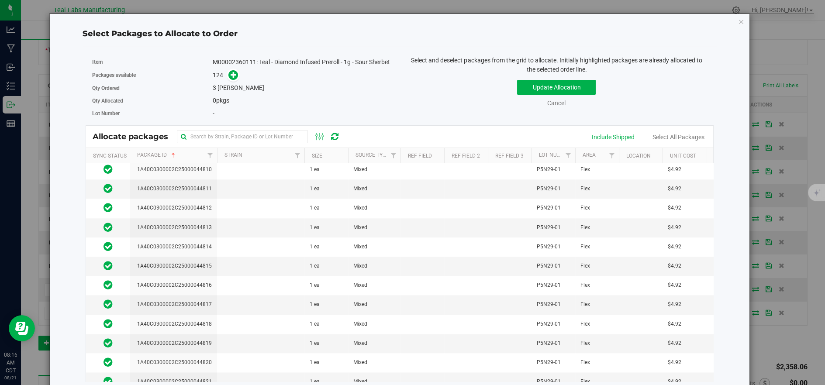
scroll to position [2071, 0]
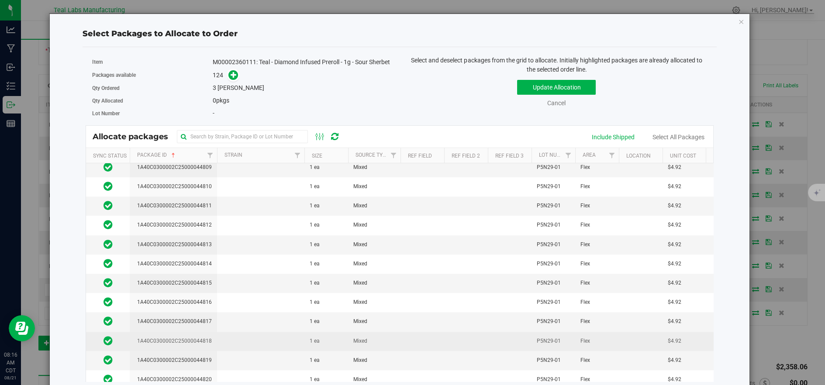
click at [235, 332] on td at bounding box center [260, 341] width 87 height 19
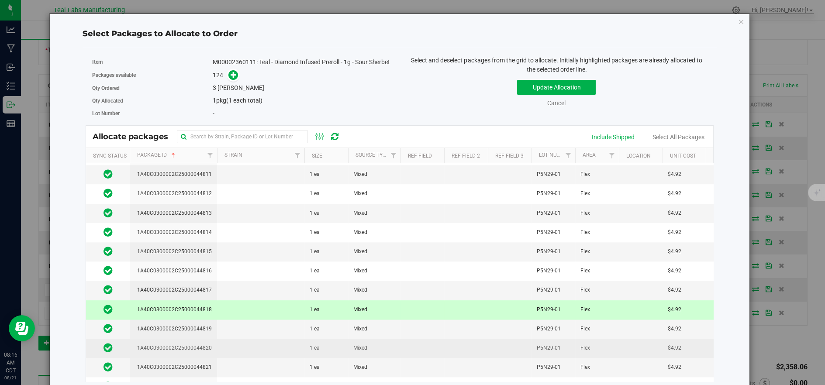
scroll to position [2120, 0]
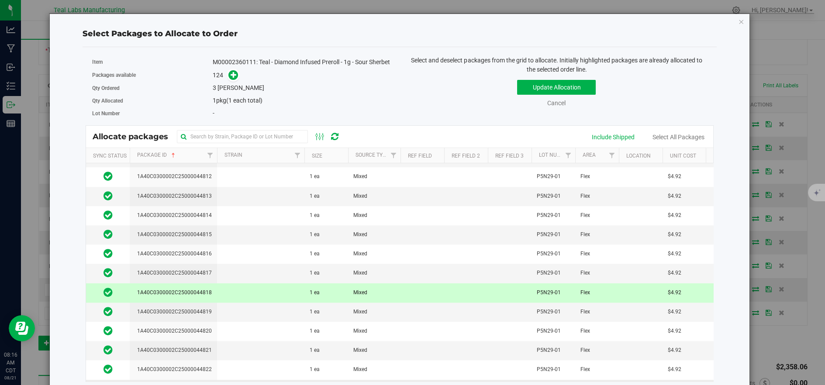
click at [235, 380] on td at bounding box center [260, 389] width 87 height 19
click at [228, 225] on td at bounding box center [260, 234] width 87 height 19
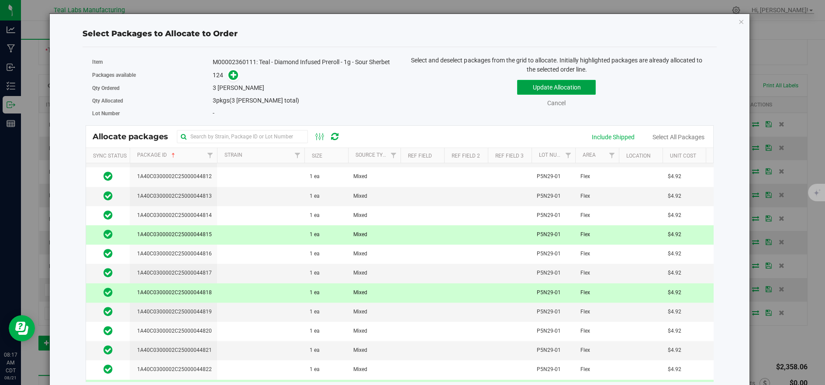
click at [539, 88] on button "Update Allocation" at bounding box center [556, 87] width 79 height 15
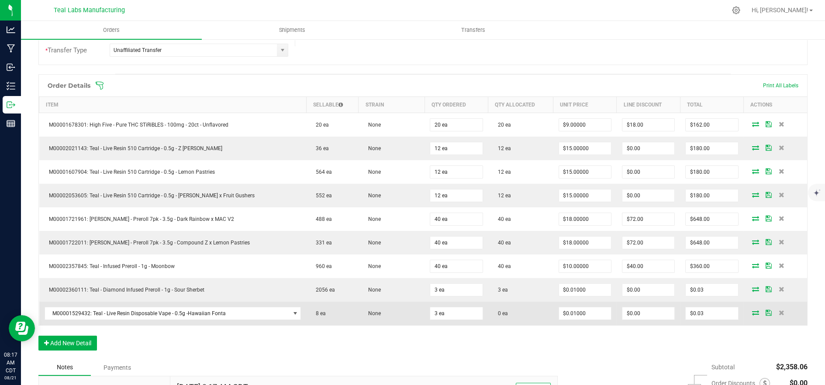
click at [752, 312] on icon at bounding box center [755, 312] width 7 height 5
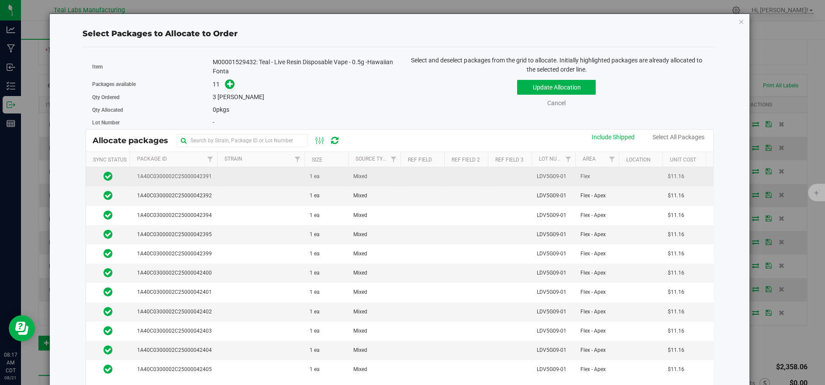
click at [196, 174] on span "1A40C0300002C25000042391" at bounding box center [173, 177] width 78 height 8
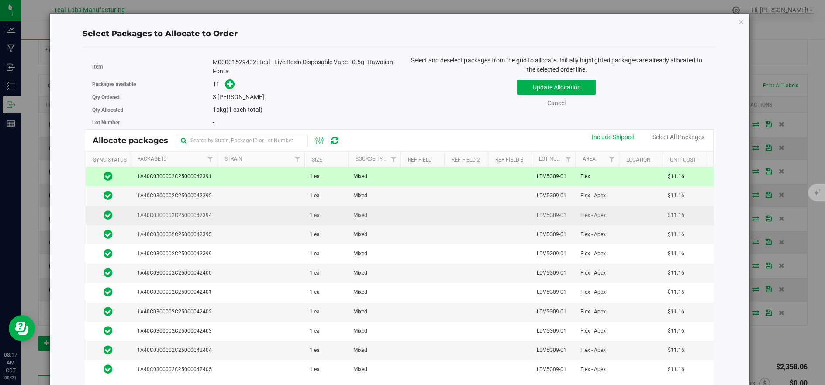
click at [222, 211] on td at bounding box center [260, 215] width 87 height 19
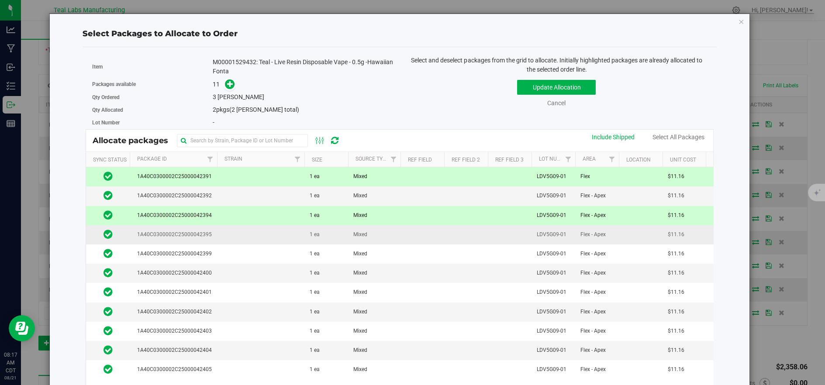
click at [227, 235] on td at bounding box center [260, 234] width 87 height 19
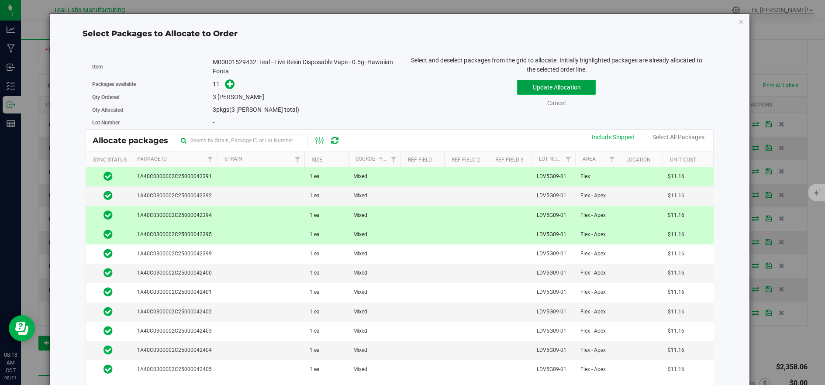
click at [541, 89] on button "Update Allocation" at bounding box center [556, 87] width 79 height 15
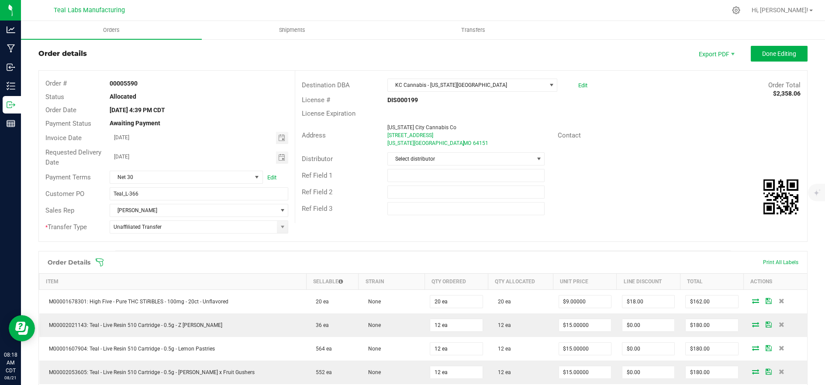
scroll to position [0, 0]
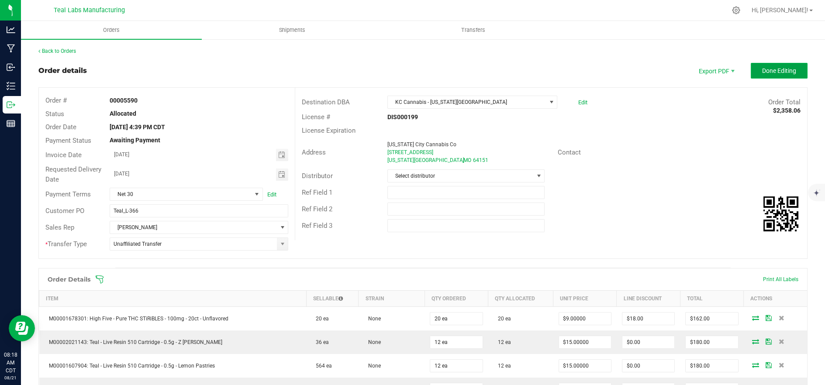
click at [762, 71] on span "Done Editing" at bounding box center [779, 70] width 34 height 7
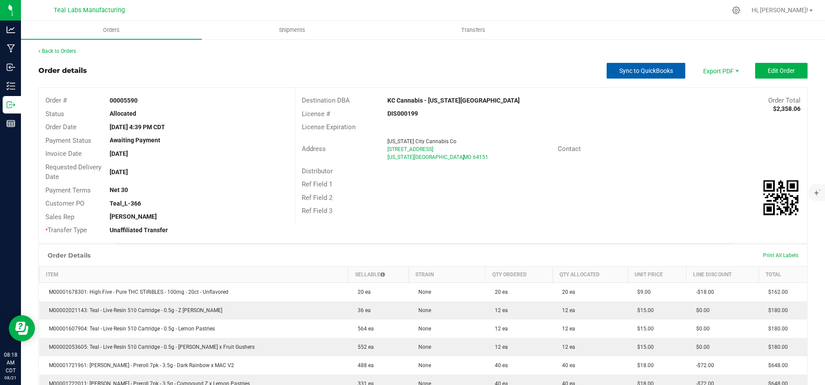
click at [642, 75] on button "Sync to QuickBooks" at bounding box center [646, 71] width 79 height 16
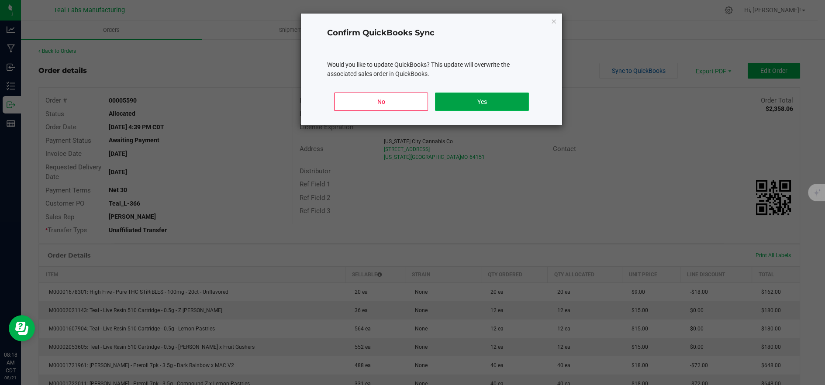
click at [485, 100] on button "Yes" at bounding box center [482, 102] width 94 height 18
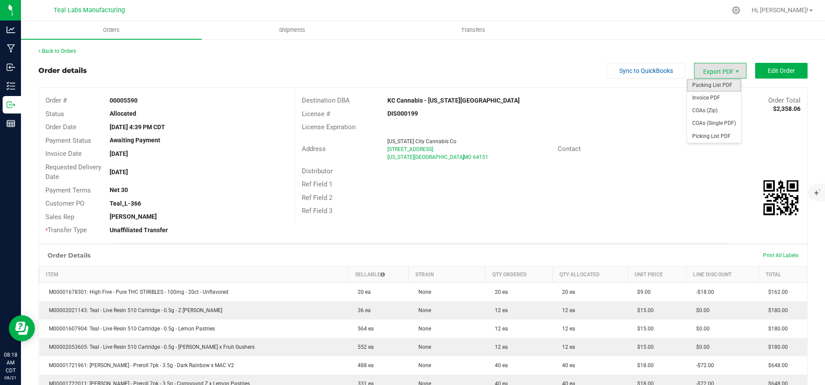
click at [722, 83] on span "Packing List PDF" at bounding box center [714, 85] width 54 height 13
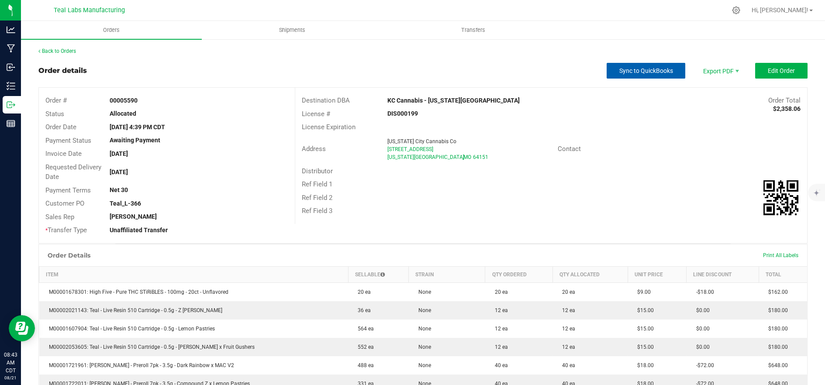
click at [629, 68] on span "Sync to QuickBooks" at bounding box center [646, 70] width 54 height 7
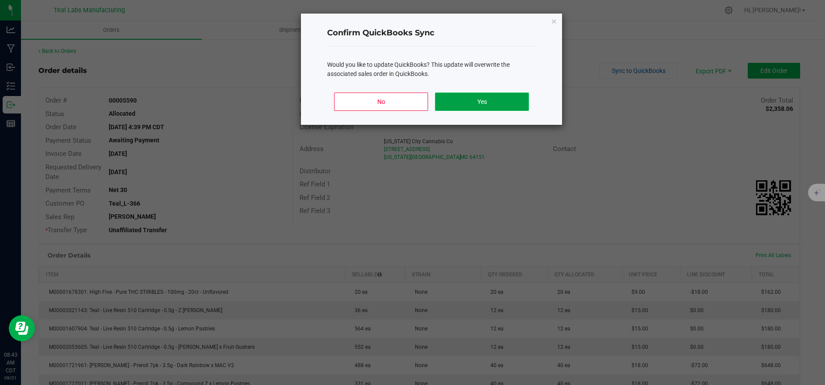
click at [499, 105] on button "Yes" at bounding box center [482, 102] width 94 height 18
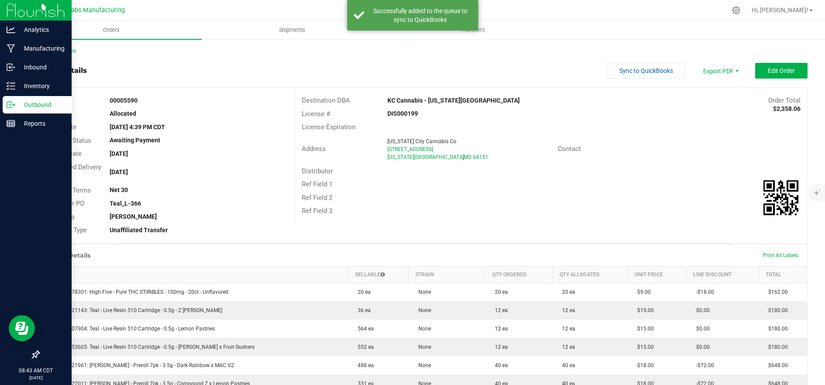
click at [18, 107] on p "Outbound" at bounding box center [41, 105] width 52 height 10
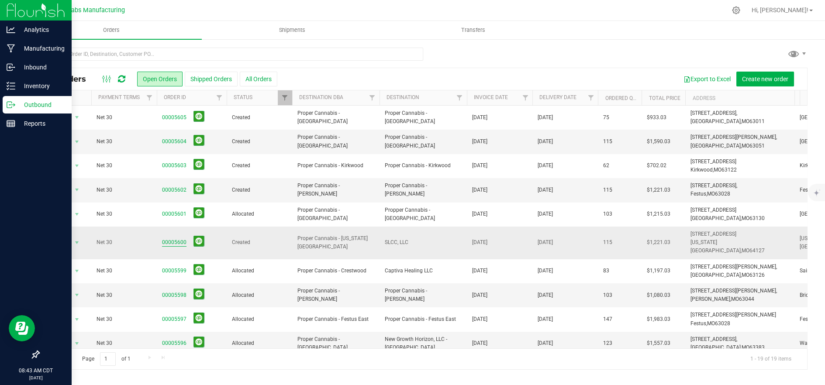
click at [173, 239] on link "00005600" at bounding box center [174, 242] width 24 height 8
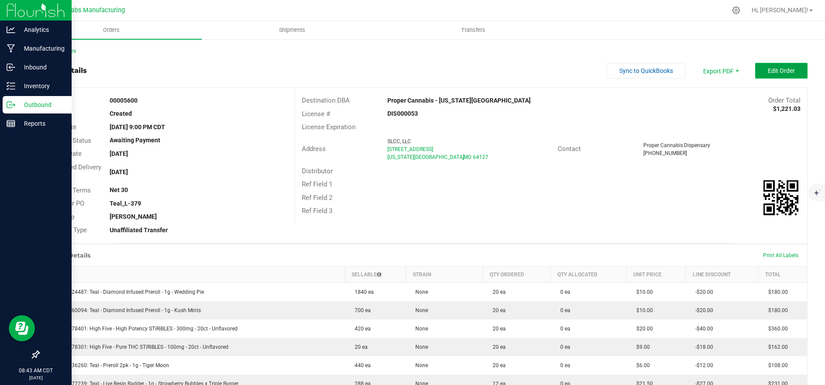
click at [777, 76] on button "Edit Order" at bounding box center [781, 71] width 52 height 16
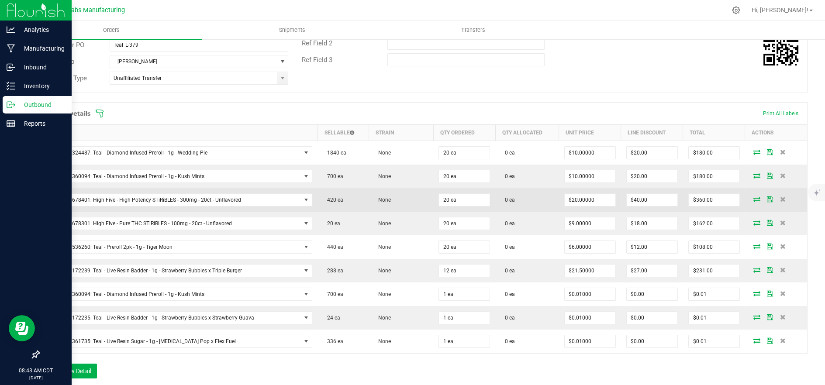
scroll to position [194, 0]
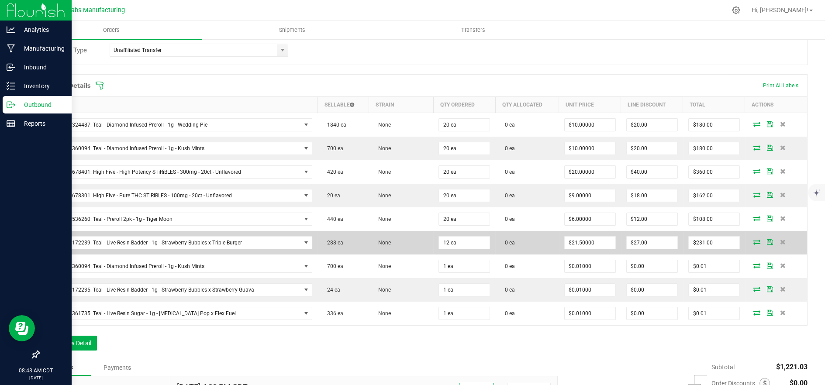
click at [753, 240] on icon at bounding box center [756, 241] width 7 height 5
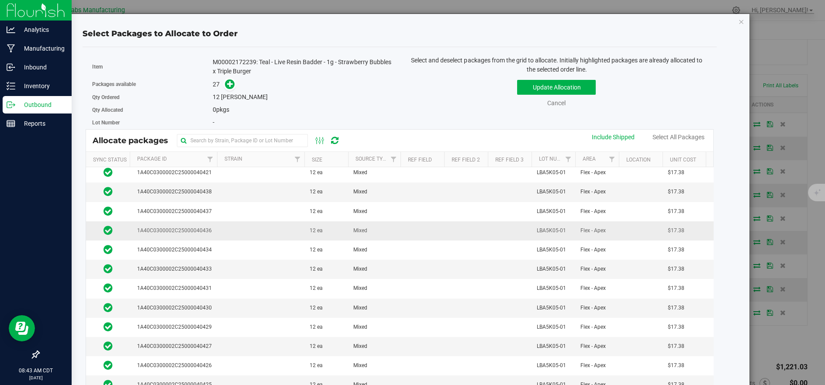
scroll to position [0, 0]
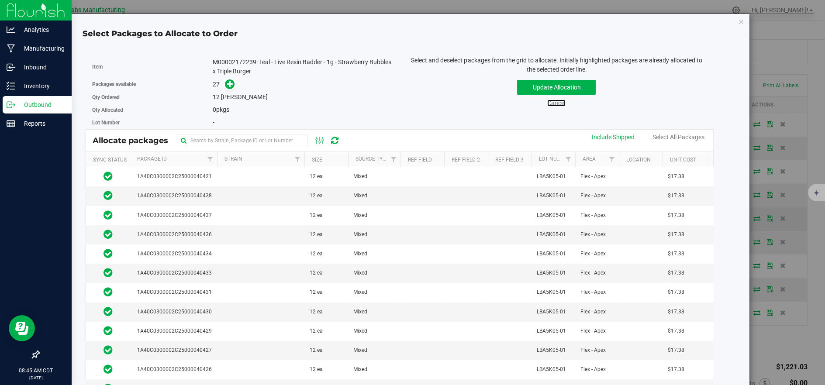
drag, startPoint x: 556, startPoint y: 103, endPoint x: 493, endPoint y: 216, distance: 129.5
click at [556, 103] on link "Cancel" at bounding box center [556, 103] width 18 height 7
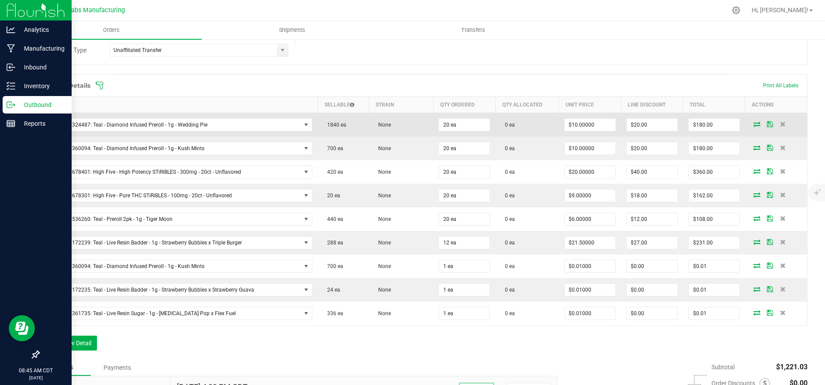
click at [753, 121] on icon at bounding box center [756, 123] width 7 height 5
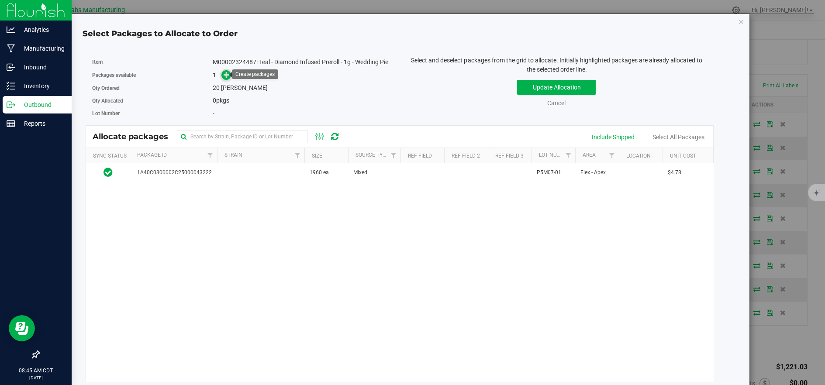
click at [224, 72] on icon at bounding box center [227, 75] width 6 height 6
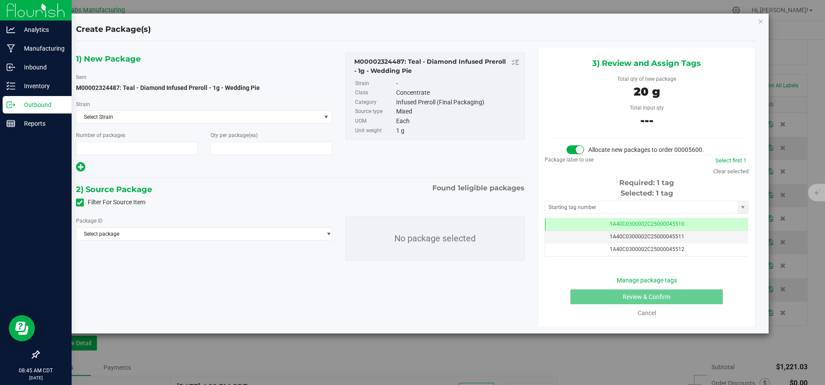
type input "1"
type input "20"
drag, startPoint x: 223, startPoint y: 244, endPoint x: 226, endPoint y: 236, distance: 8.0
click at [225, 240] on div "Package ID Select package 1A40C0300002C25000043222 No package selected" at bounding box center [300, 238] width 462 height 59
click at [226, 237] on span "Select package" at bounding box center [198, 234] width 245 height 12
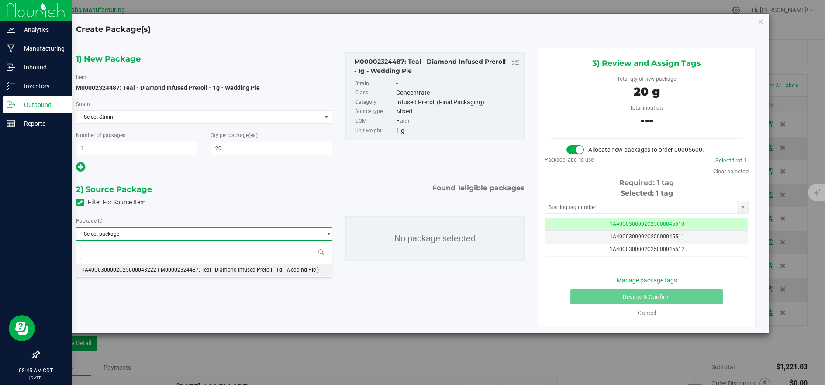
click at [224, 264] on li "1A40C0300002C25000043222 ( M00002324487: Teal - Diamond Infused Preroll - 1g - …" at bounding box center [203, 270] width 255 height 12
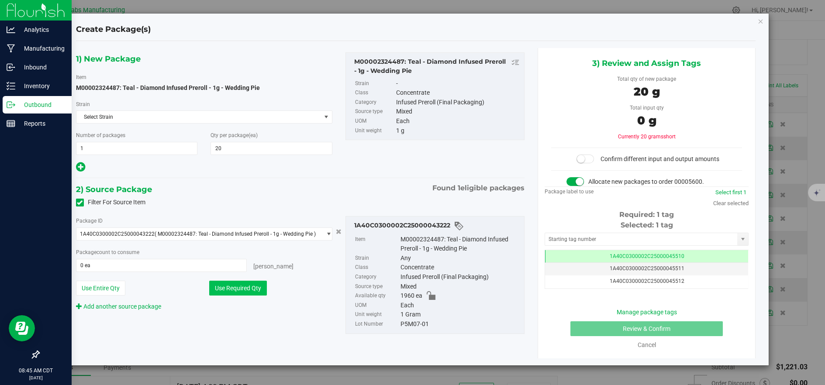
click at [222, 283] on button "Use Required Qty" at bounding box center [238, 288] width 58 height 15
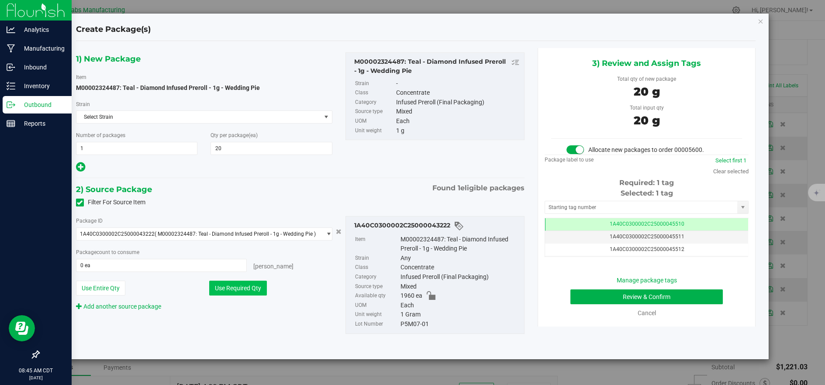
type input "20 ea"
click at [641, 300] on button "Review & Confirm" at bounding box center [646, 297] width 152 height 15
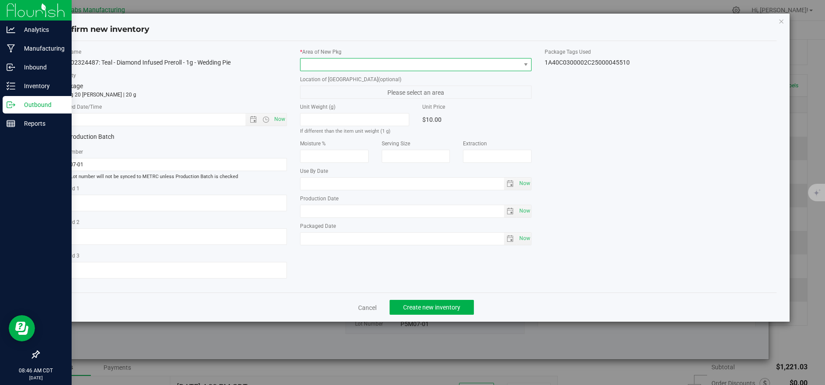
click at [319, 64] on span at bounding box center [410, 65] width 220 height 12
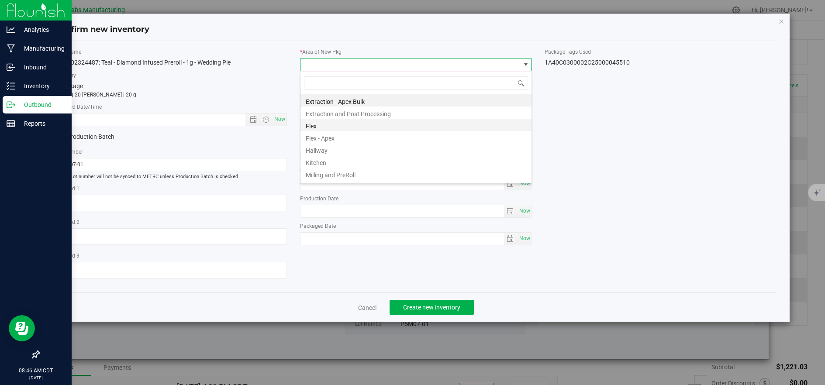
scroll to position [13, 231]
click at [325, 125] on li "Flex" at bounding box center [415, 125] width 231 height 12
click at [283, 117] on span "Now" at bounding box center [279, 119] width 15 height 13
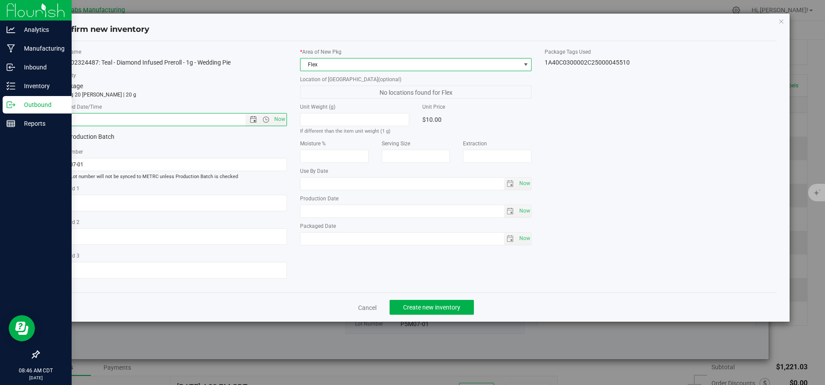
type input "[DATE] 8:46 AM"
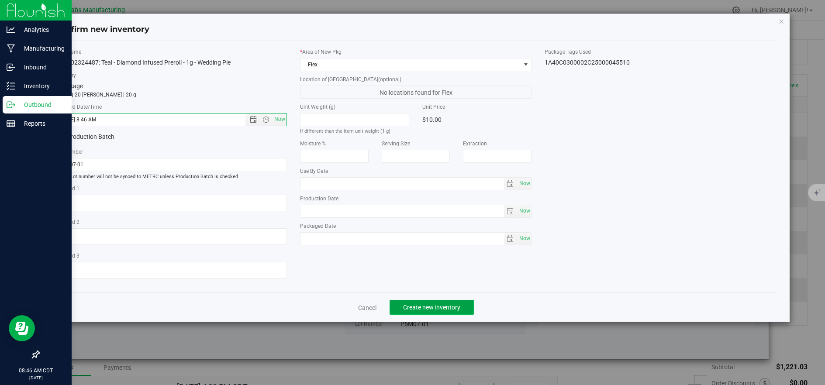
click at [470, 312] on button "Create new inventory" at bounding box center [432, 307] width 84 height 15
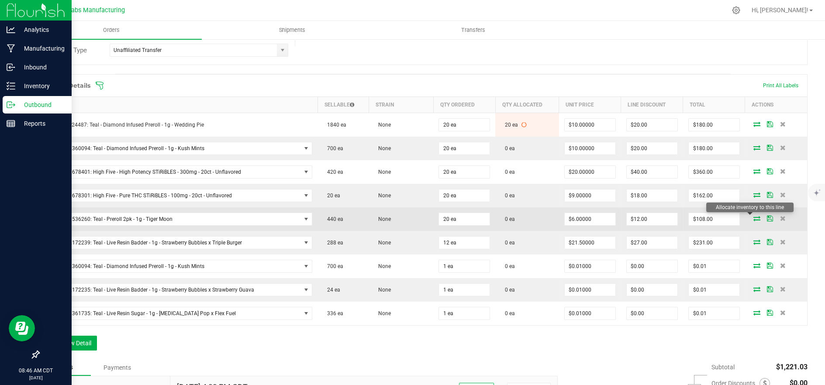
click at [753, 218] on icon at bounding box center [756, 218] width 7 height 5
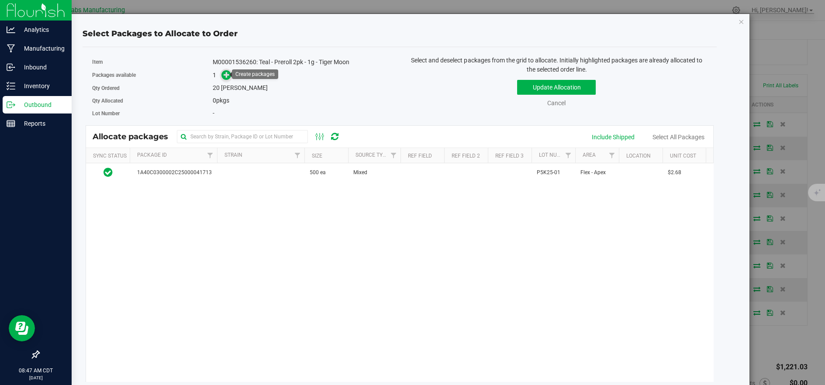
click at [228, 76] on icon at bounding box center [227, 75] width 6 height 6
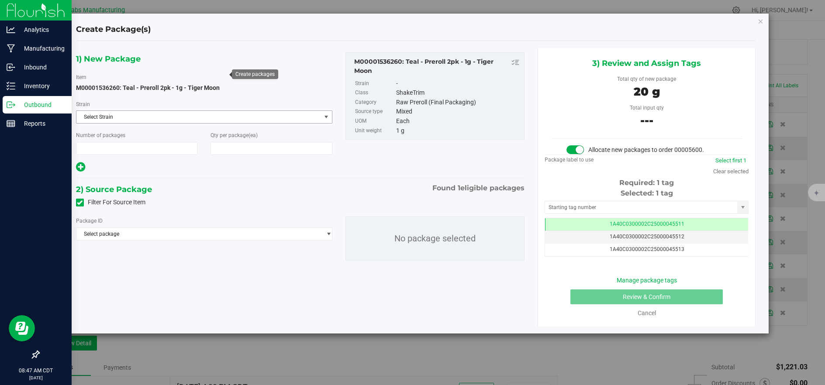
type input "1"
type input "20"
click at [261, 235] on span "Select package" at bounding box center [198, 234] width 245 height 12
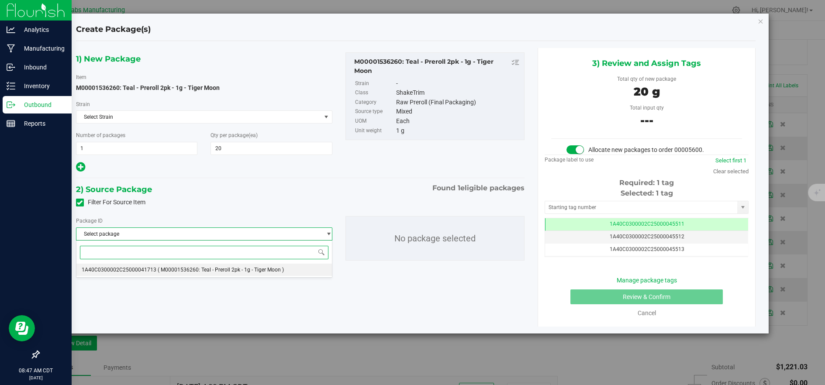
click at [255, 269] on span "( M00001536260: Teal - Preroll 2pk - 1g - Tiger Moon )" at bounding box center [221, 270] width 126 height 6
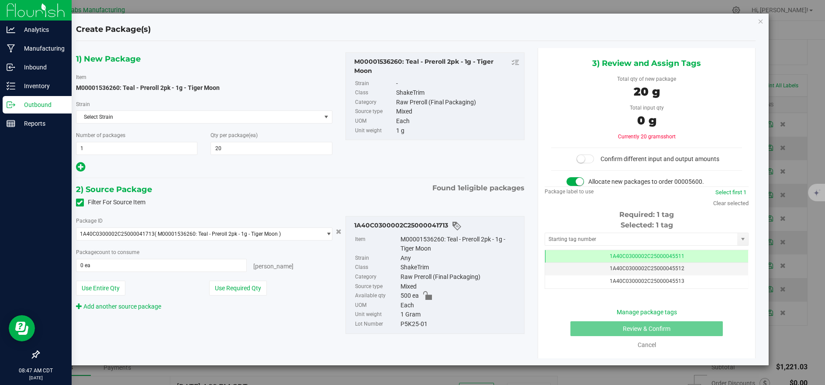
click at [232, 281] on button "Use Required Qty" at bounding box center [238, 288] width 58 height 15
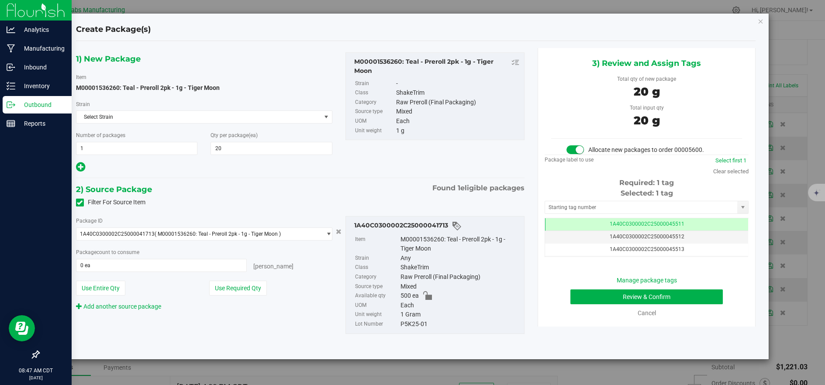
type input "20 ea"
click at [602, 290] on button "Review & Confirm" at bounding box center [646, 297] width 152 height 15
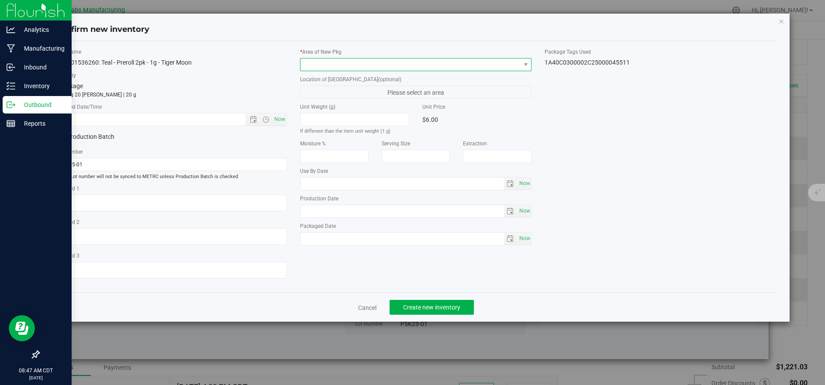
click at [319, 67] on span at bounding box center [410, 65] width 220 height 12
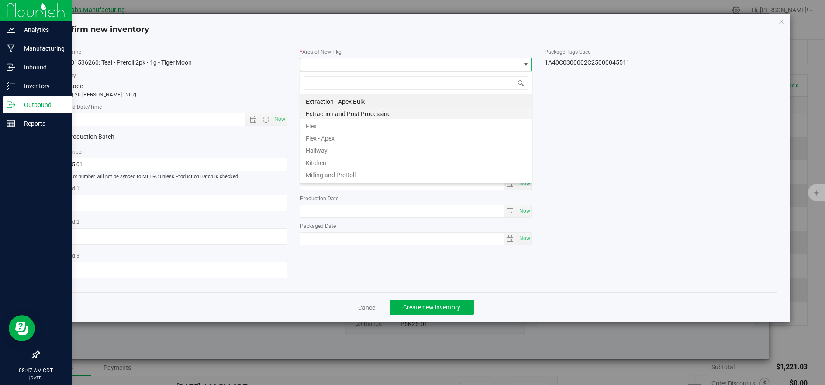
scroll to position [13, 231]
click at [314, 123] on li "Flex" at bounding box center [415, 125] width 231 height 12
click at [282, 117] on span "Now" at bounding box center [279, 119] width 15 height 13
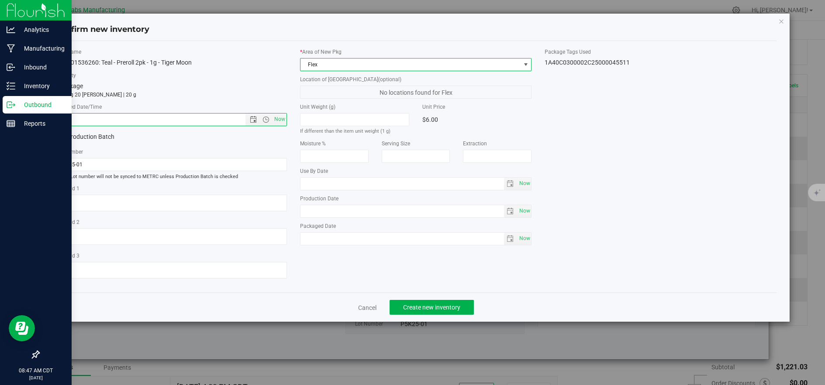
type input "[DATE] 8:47 AM"
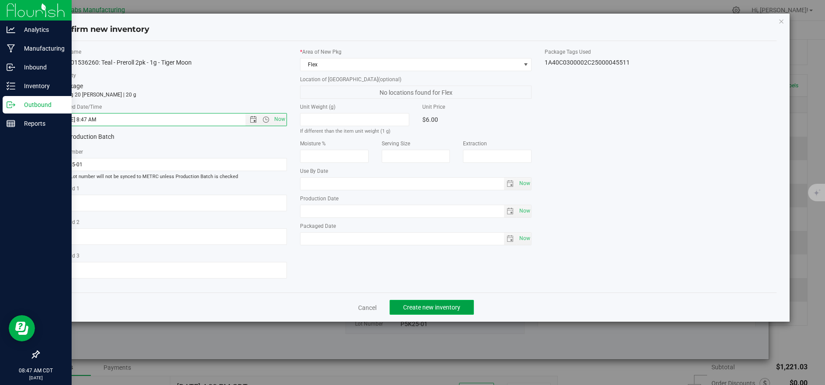
click at [438, 311] on span "Create new inventory" at bounding box center [431, 307] width 57 height 7
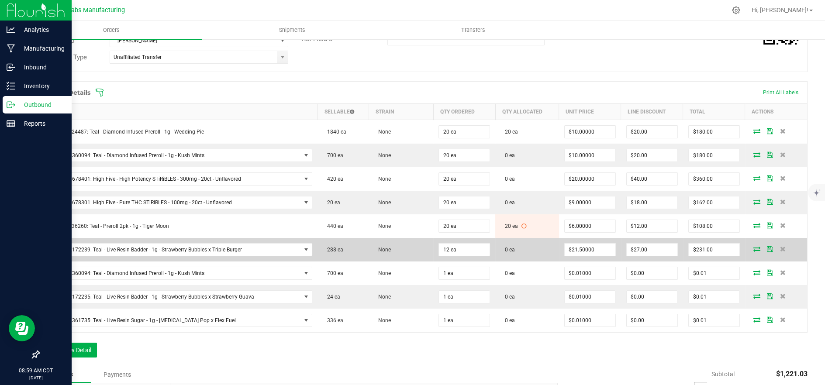
scroll to position [194, 0]
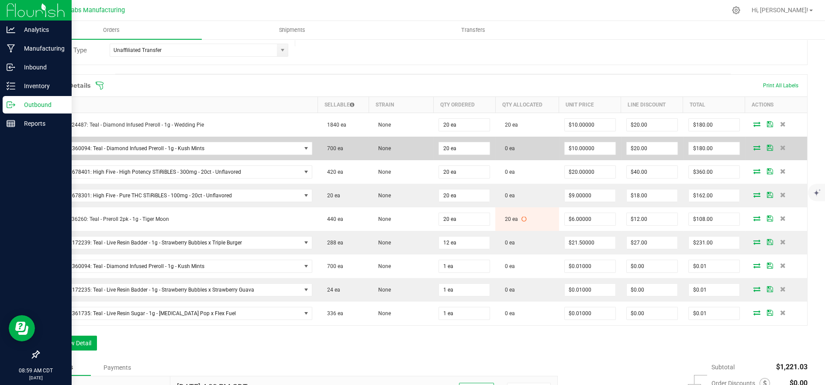
click at [753, 147] on icon at bounding box center [756, 147] width 7 height 5
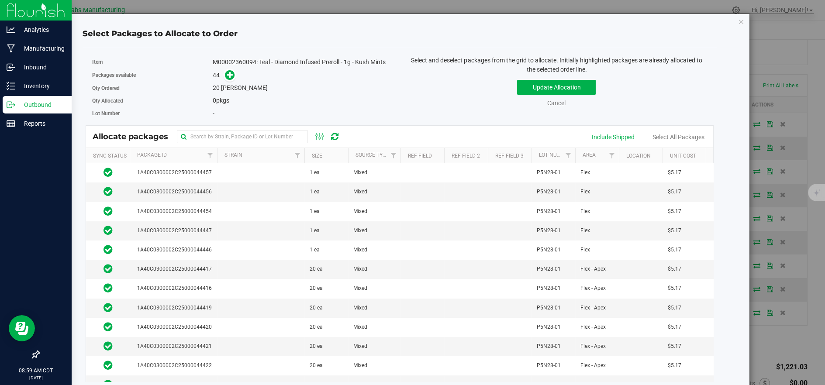
click at [185, 158] on th "Package Id" at bounding box center [173, 155] width 87 height 15
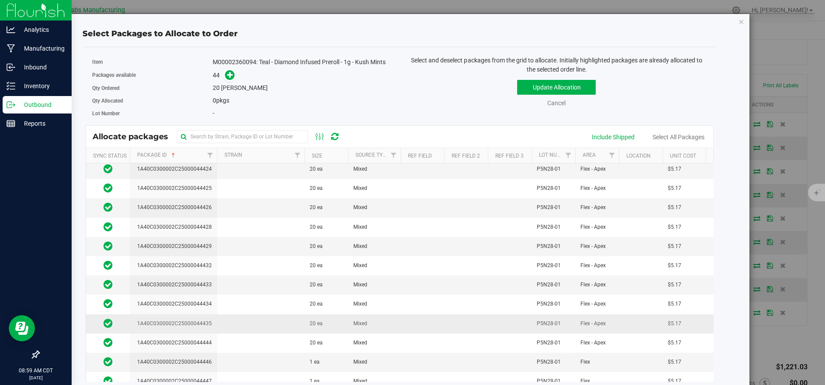
scroll to position [616, 0]
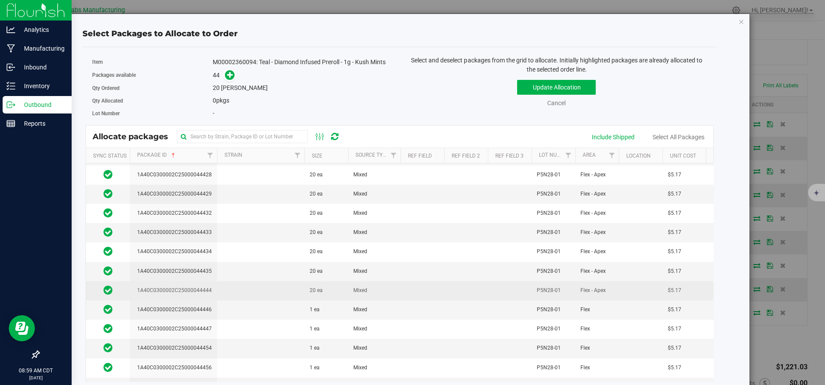
click at [262, 281] on td at bounding box center [260, 290] width 87 height 19
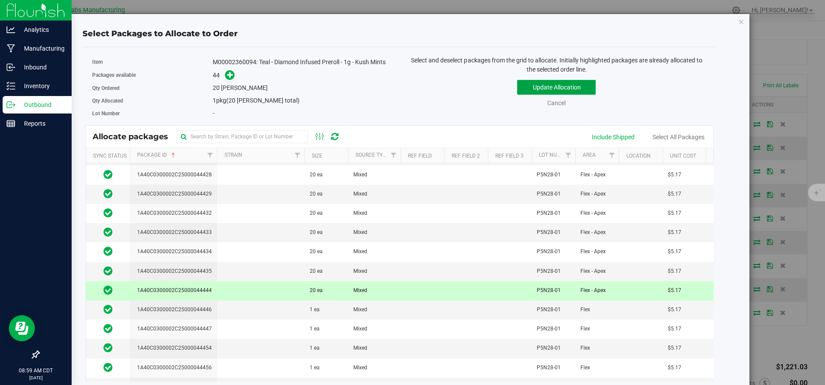
click at [526, 90] on button "Update Allocation" at bounding box center [556, 87] width 79 height 15
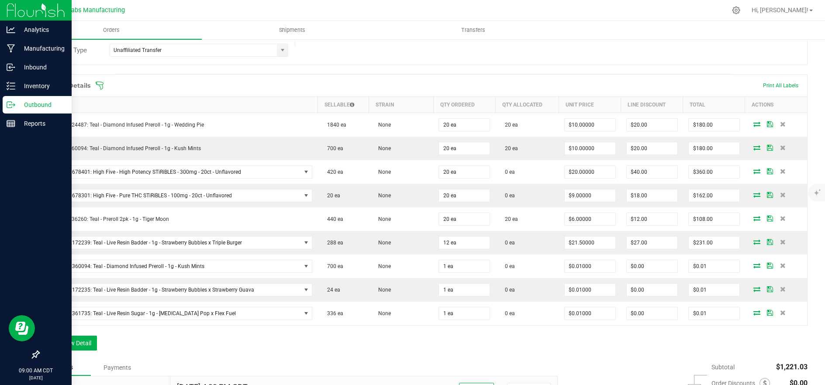
click at [101, 86] on icon at bounding box center [99, 85] width 9 height 9
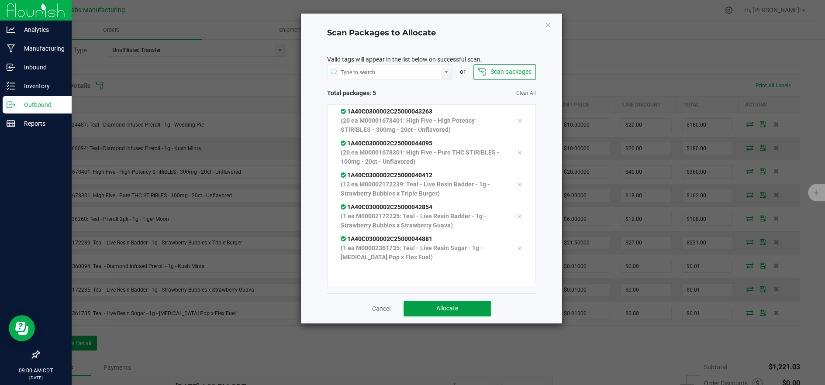
click at [425, 306] on button "Allocate" at bounding box center [447, 309] width 87 height 16
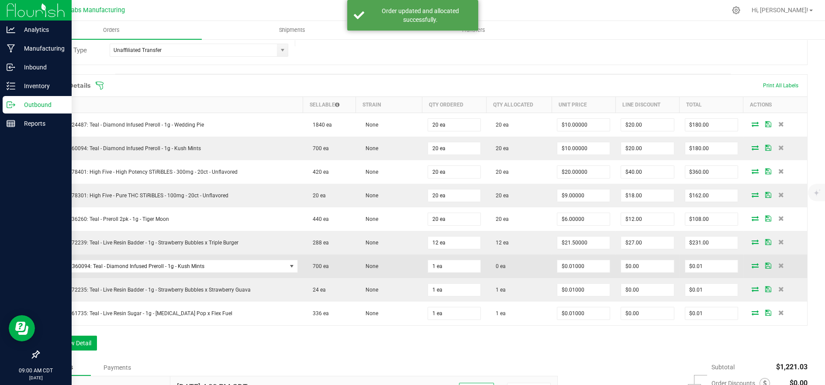
click at [752, 264] on icon at bounding box center [755, 265] width 7 height 5
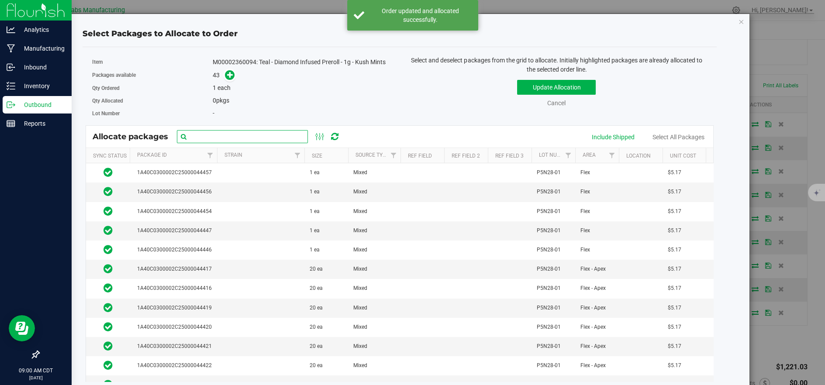
click at [230, 135] on input "text" at bounding box center [242, 136] width 131 height 13
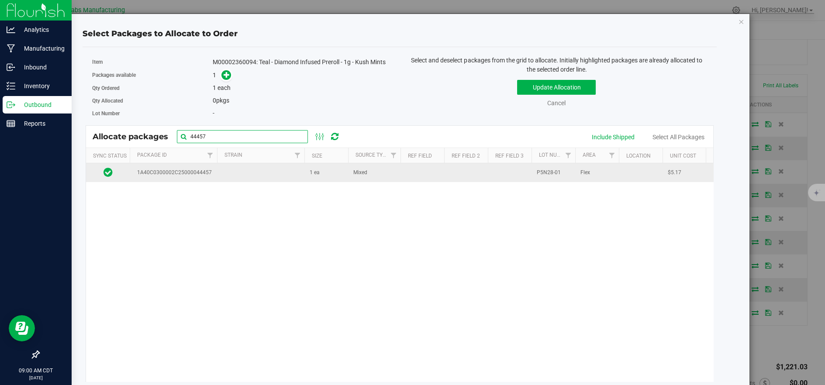
type input "44457"
click at [243, 179] on td at bounding box center [260, 172] width 87 height 19
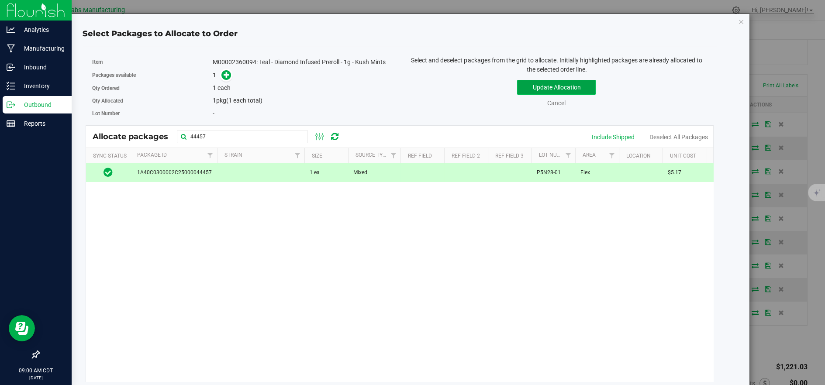
click at [581, 83] on button "Update Allocation" at bounding box center [556, 87] width 79 height 15
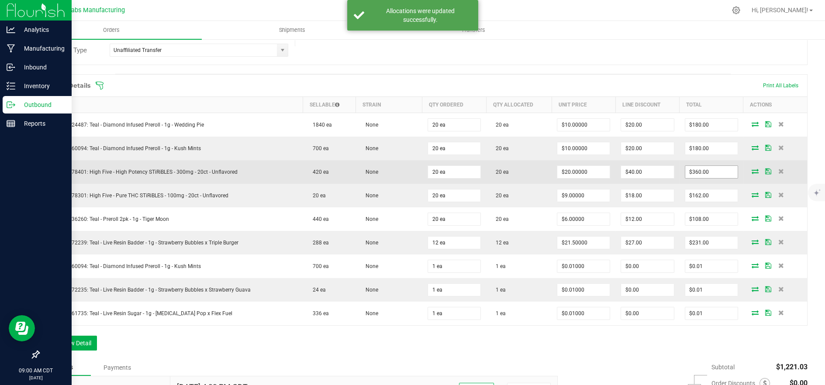
scroll to position [0, 0]
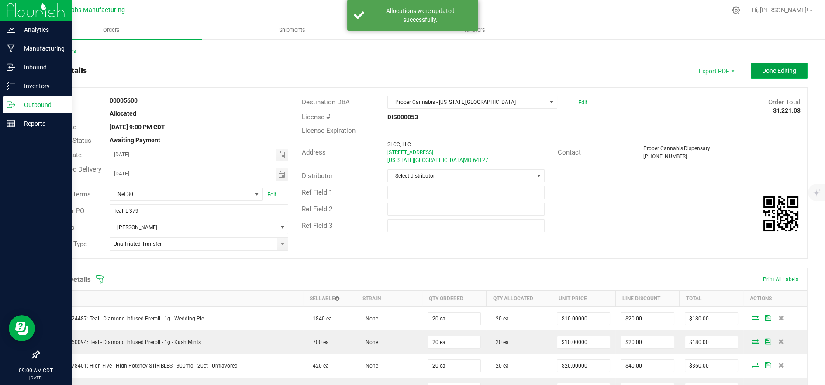
click at [770, 78] on button "Done Editing" at bounding box center [779, 71] width 57 height 16
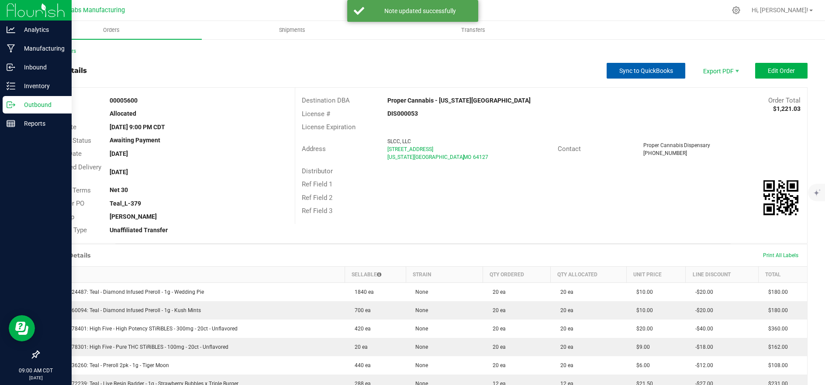
click at [658, 70] on span "Sync to QuickBooks" at bounding box center [646, 70] width 54 height 7
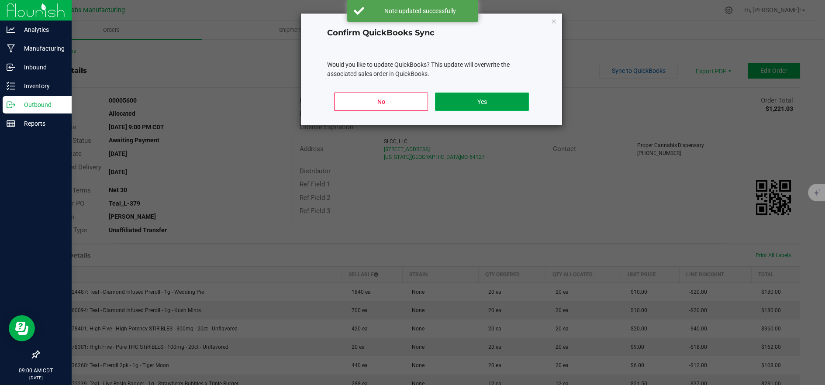
click at [470, 102] on button "Yes" at bounding box center [482, 102] width 94 height 18
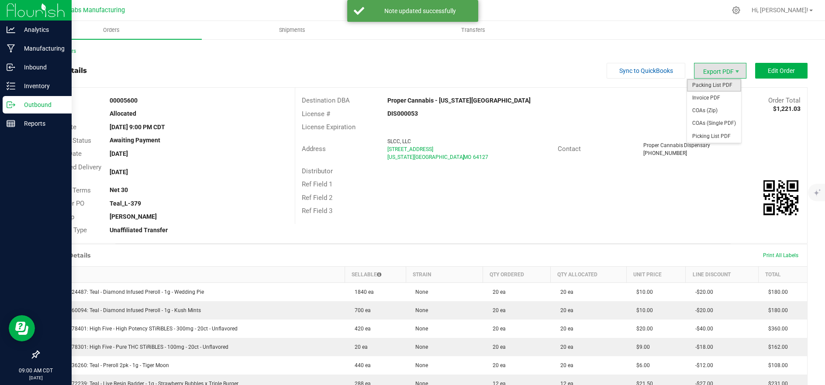
click at [725, 85] on span "Packing List PDF" at bounding box center [714, 85] width 54 height 13
